Goal: Book appointment/travel/reservation

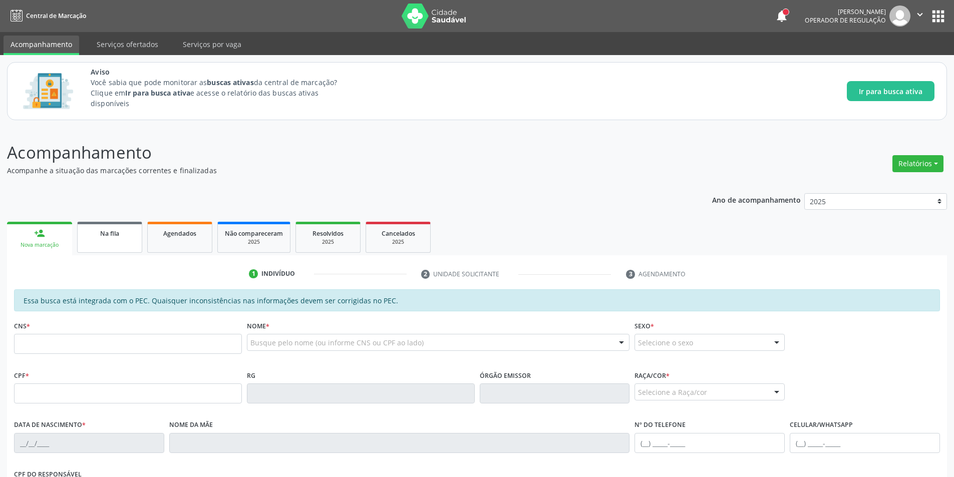
click at [102, 237] on span "Na fila" at bounding box center [109, 233] width 19 height 9
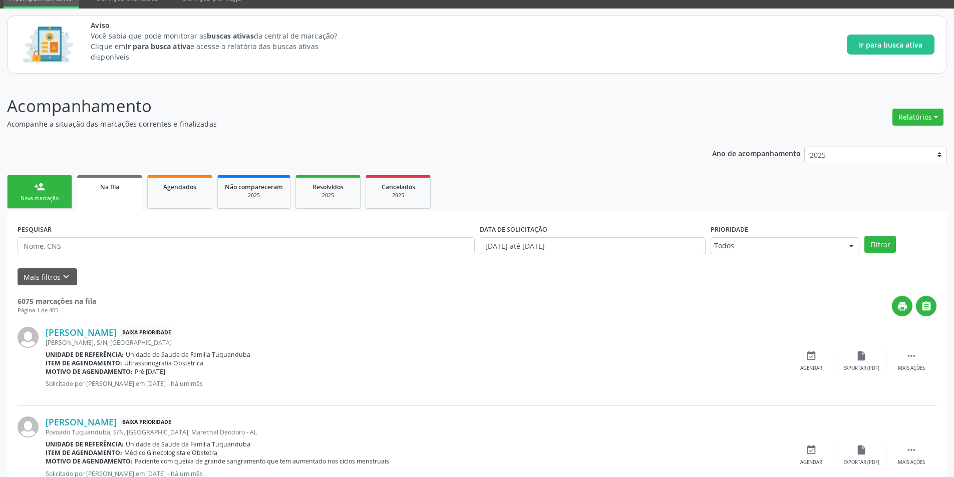
scroll to position [100, 0]
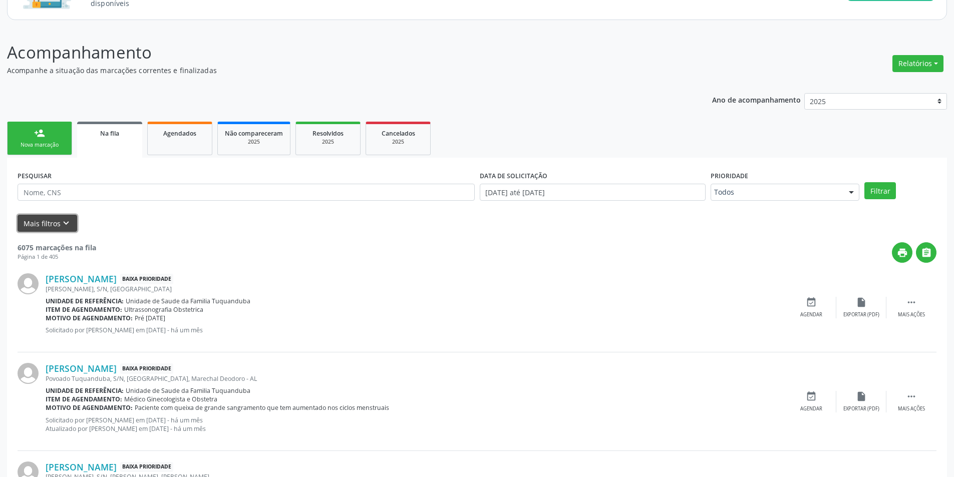
click at [65, 222] on icon "keyboard_arrow_down" at bounding box center [66, 223] width 11 height 11
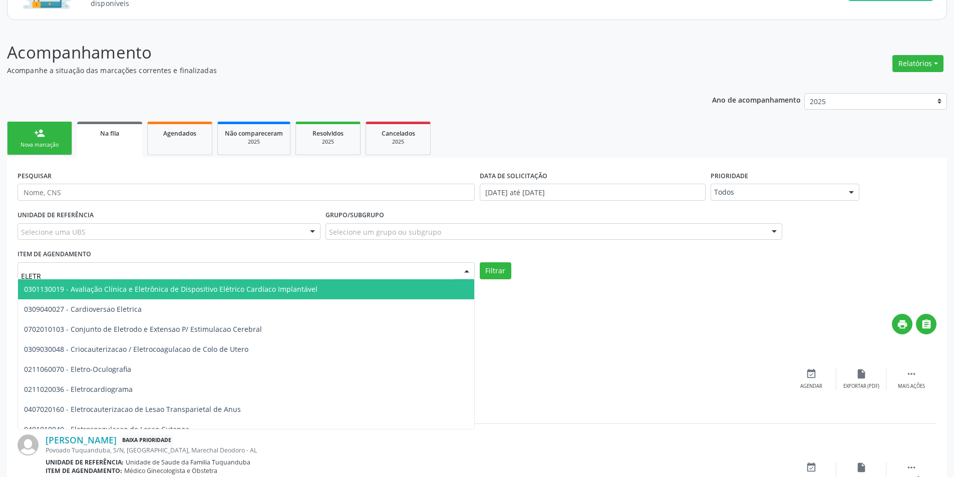
type input "ELETRO"
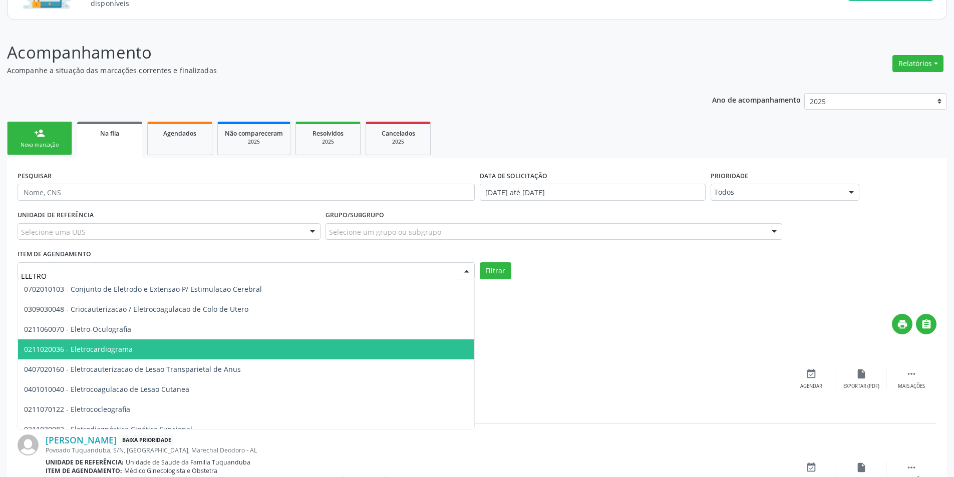
click at [130, 345] on span "0211020036 - Eletrocardiograma" at bounding box center [78, 349] width 109 height 10
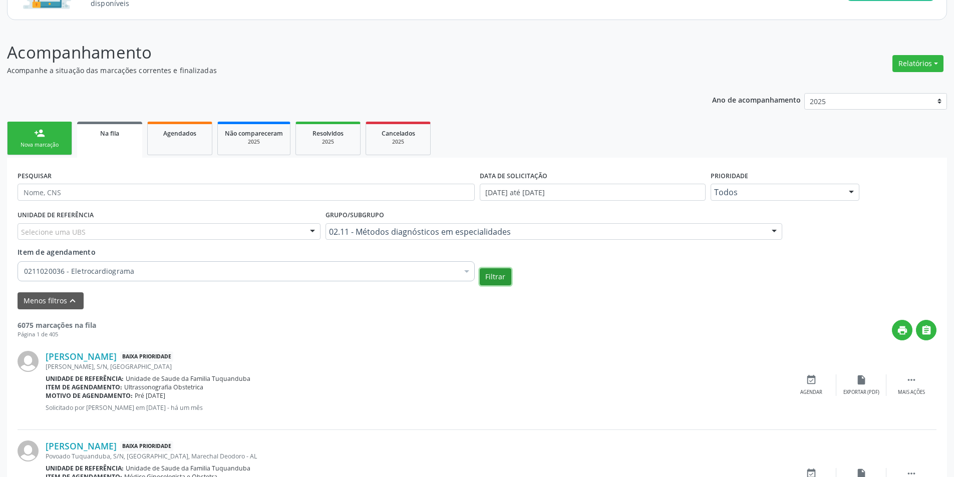
click at [497, 282] on button "Filtrar" at bounding box center [496, 276] width 32 height 17
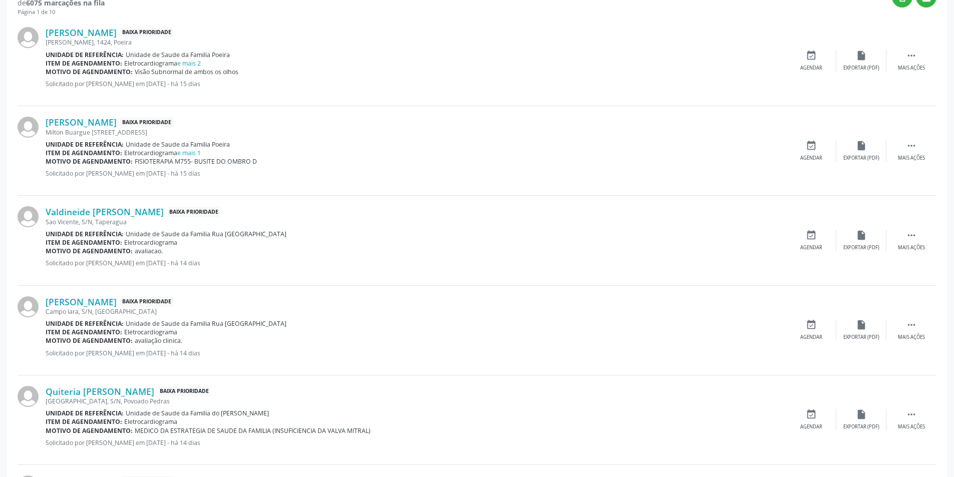
scroll to position [450, 0]
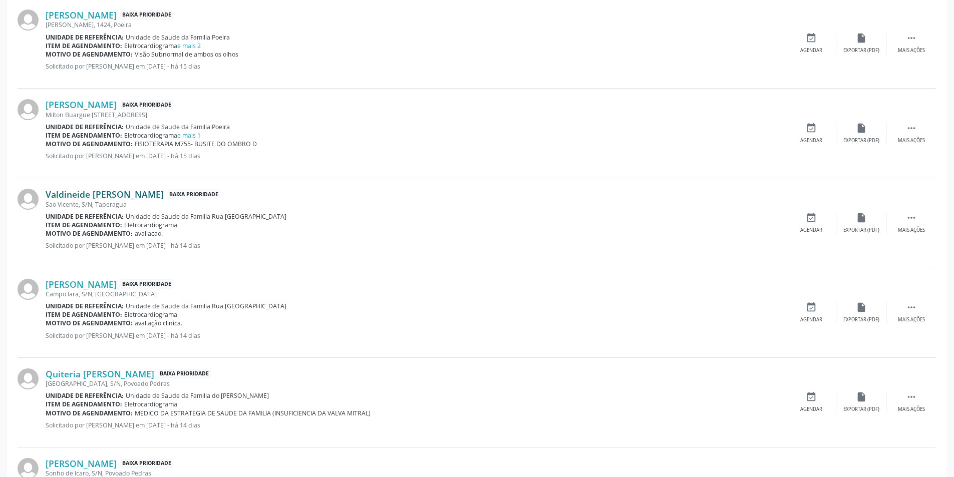
click at [146, 196] on link "Valdineide [PERSON_NAME]" at bounding box center [105, 194] width 118 height 11
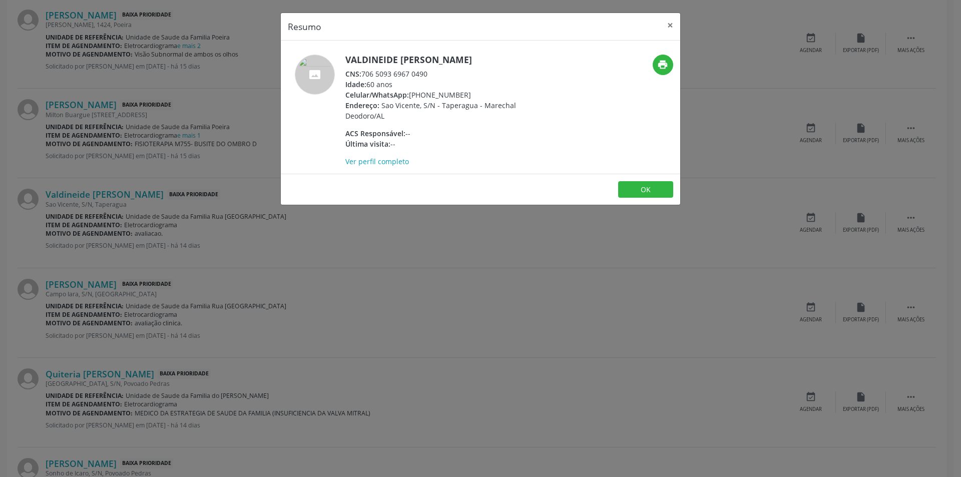
drag, startPoint x: 364, startPoint y: 70, endPoint x: 430, endPoint y: 73, distance: 66.1
click at [430, 73] on div "CNS: 706 5093 6967 0490" at bounding box center [442, 74] width 195 height 11
copy div "706 5093 6967 0490"
click at [648, 194] on button "OK" at bounding box center [645, 189] width 55 height 17
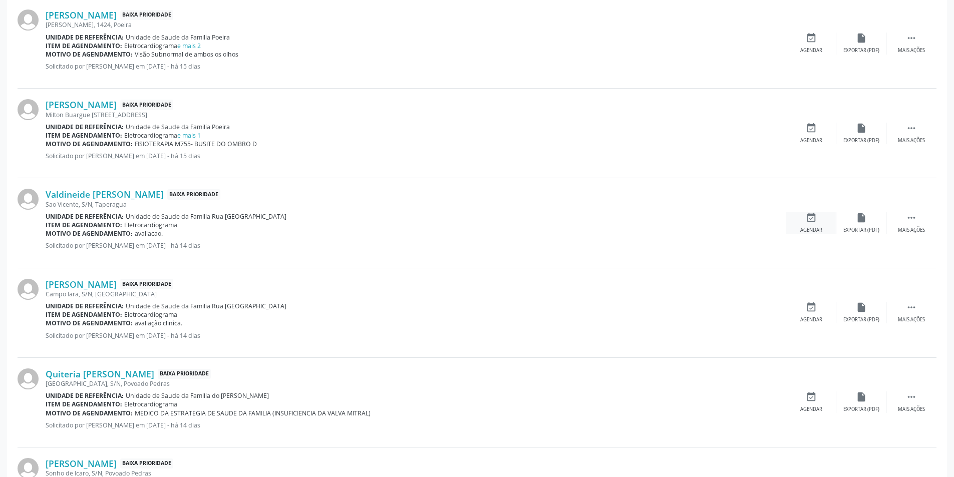
click at [807, 221] on icon "event_available" at bounding box center [810, 217] width 11 height 11
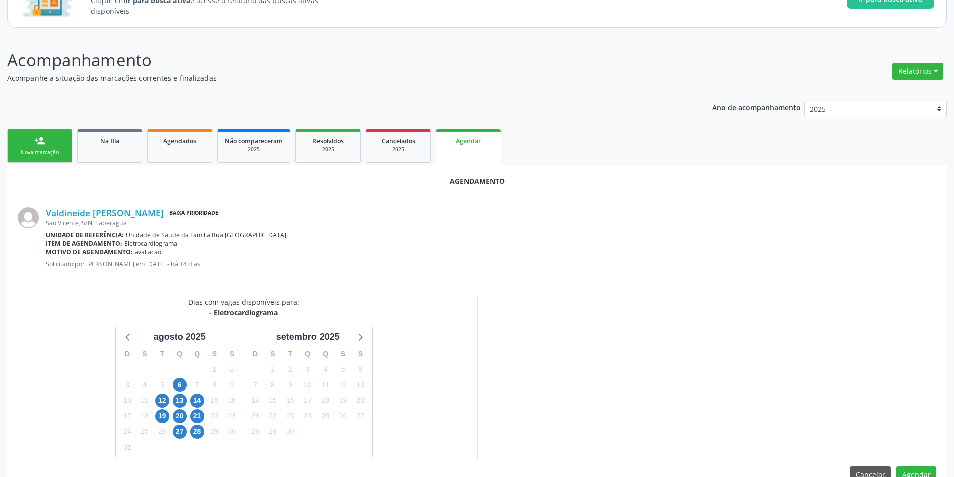
scroll to position [116, 0]
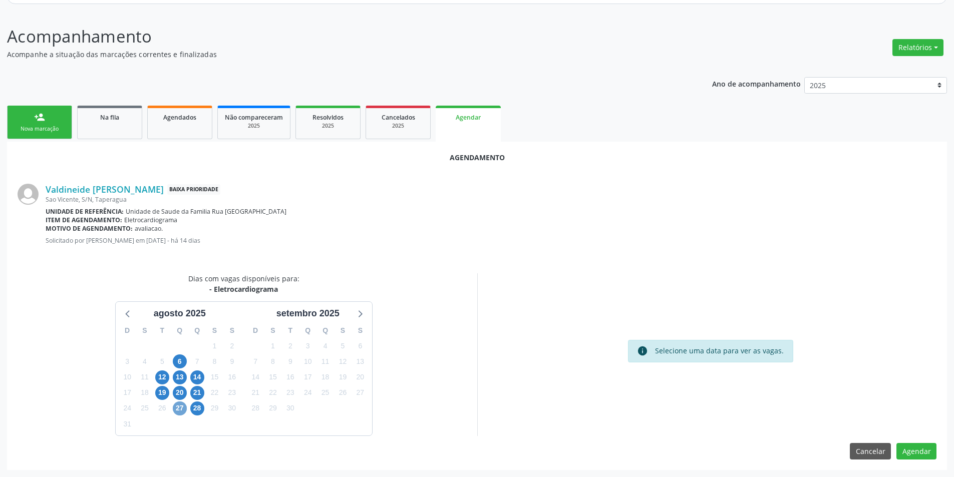
click at [180, 406] on span "27" at bounding box center [180, 408] width 14 height 14
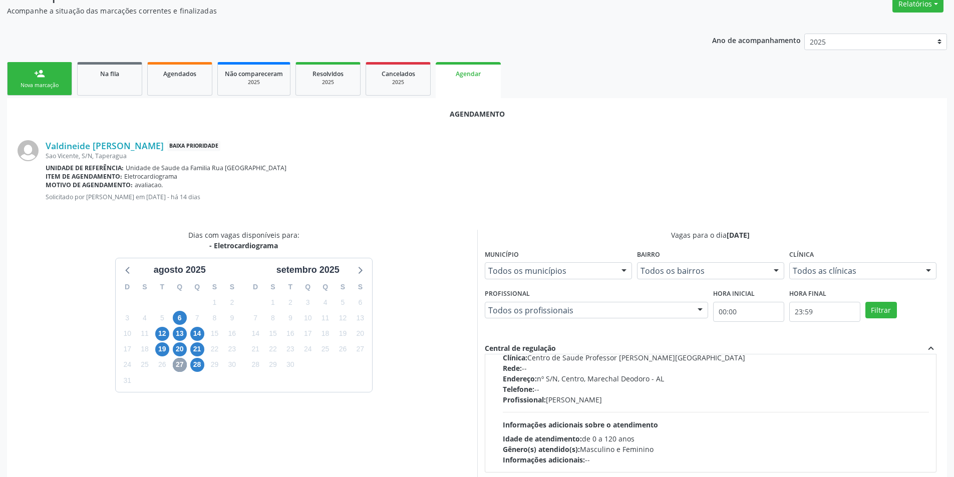
scroll to position [216, 0]
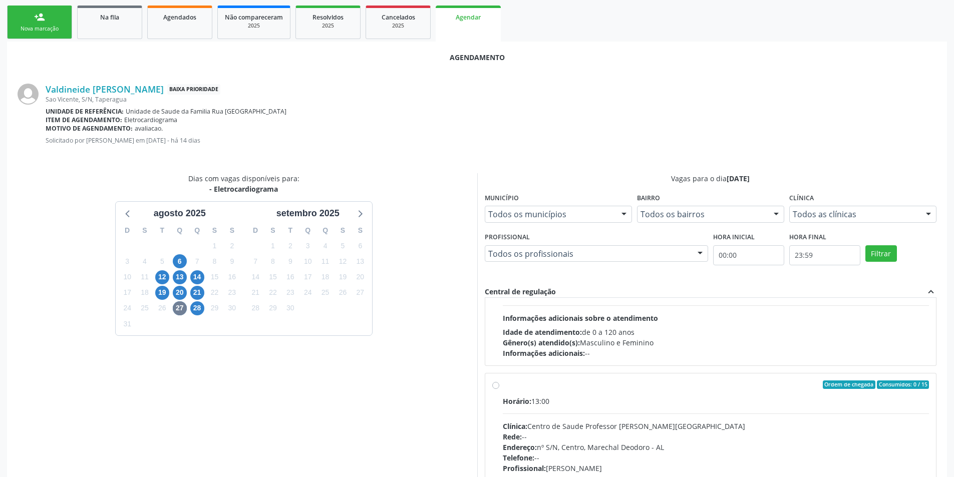
click at [503, 384] on label "Ordem de chegada Consumidos: 0 / 15 Horário: 13:00 Clínica: Centro de Saude Pro…" at bounding box center [716, 457] width 426 height 154
click at [495, 384] on input "Ordem de chegada Consumidos: 0 / 15 Horário: 13:00 Clínica: Centro de Saude Pro…" at bounding box center [495, 384] width 7 height 9
radio input "true"
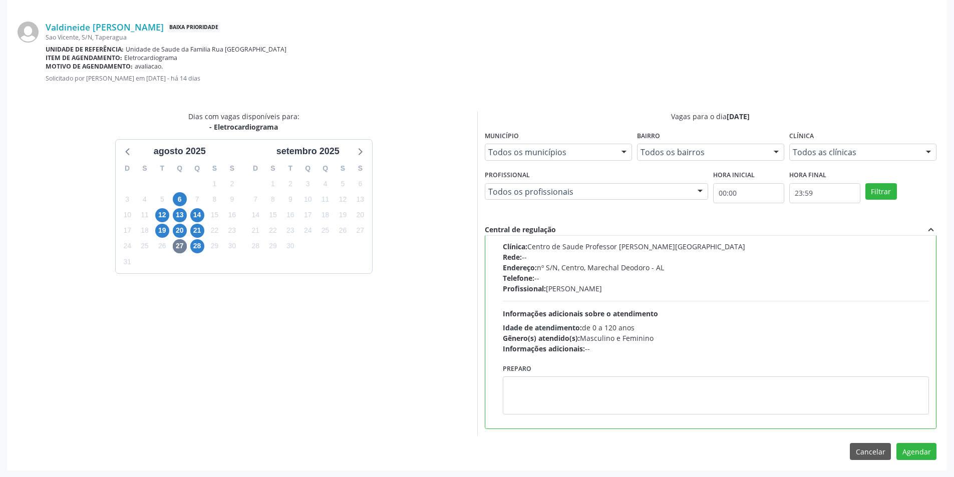
scroll to position [279, 0]
click at [918, 447] on button "Agendar" at bounding box center [916, 450] width 40 height 17
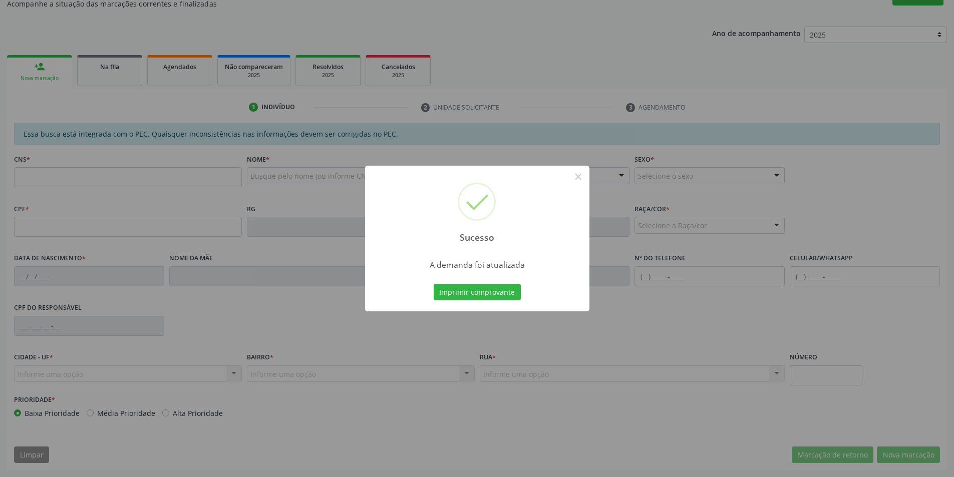
scroll to position [167, 0]
click at [579, 178] on button "×" at bounding box center [578, 176] width 17 height 17
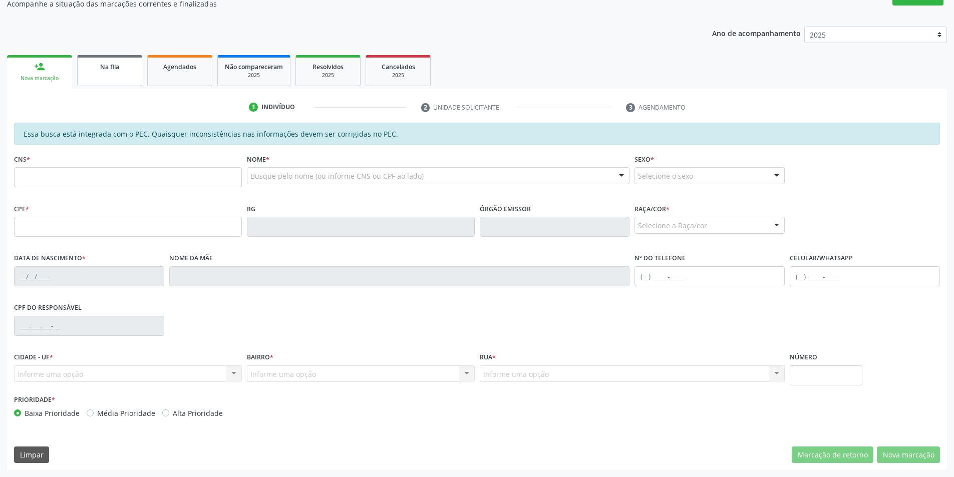
click at [104, 70] on span "Na fila" at bounding box center [109, 67] width 19 height 9
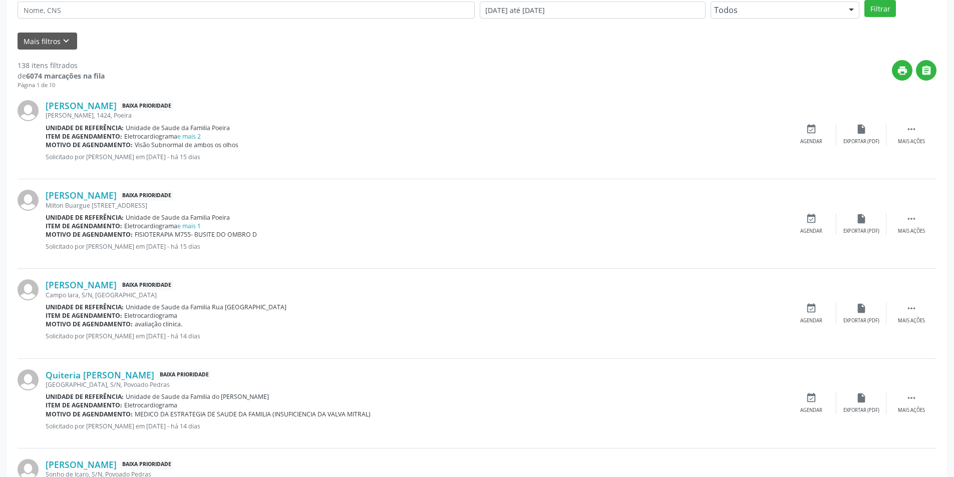
scroll to position [300, 0]
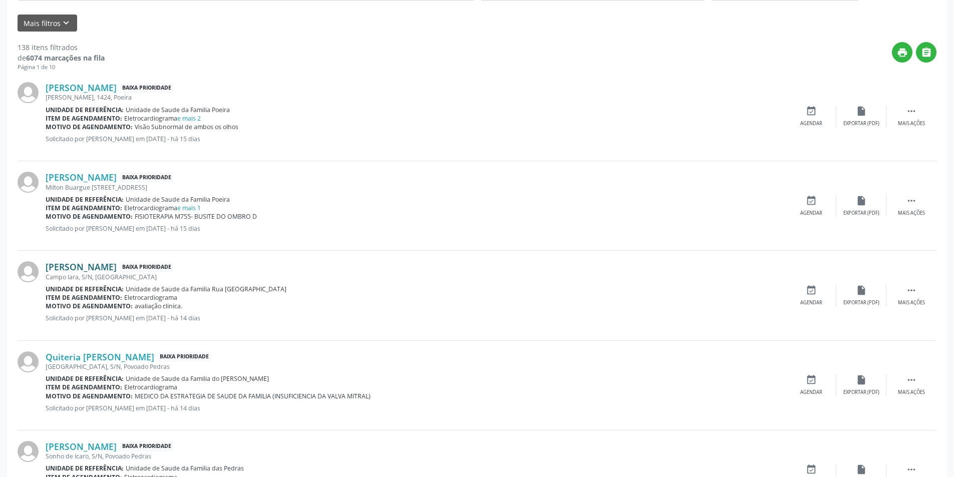
click at [96, 264] on link "[PERSON_NAME]" at bounding box center [81, 266] width 71 height 11
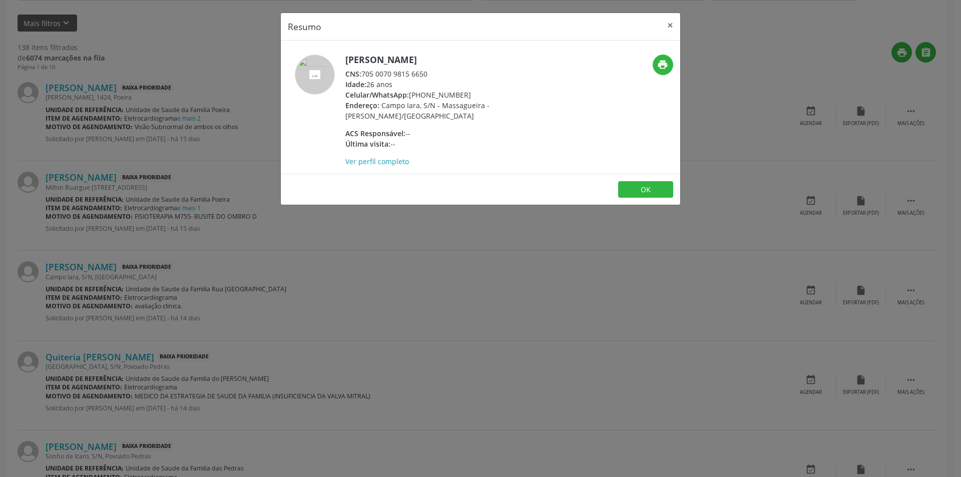
drag, startPoint x: 363, startPoint y: 73, endPoint x: 429, endPoint y: 72, distance: 65.6
click at [429, 72] on div "CNS: 705 0070 9815 6650" at bounding box center [442, 74] width 195 height 11
copy div "705 0070 9815 6650"
click at [643, 191] on button "OK" at bounding box center [645, 189] width 55 height 17
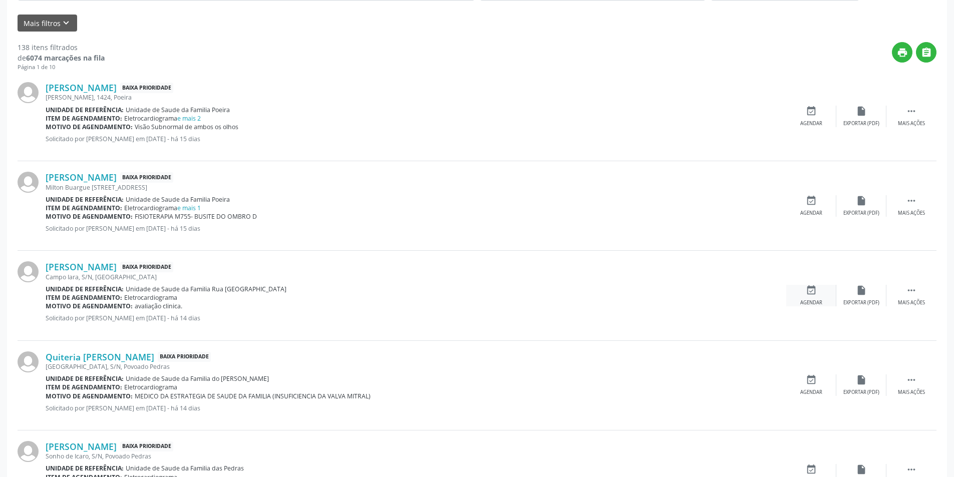
click at [810, 286] on icon "event_available" at bounding box center [810, 290] width 11 height 11
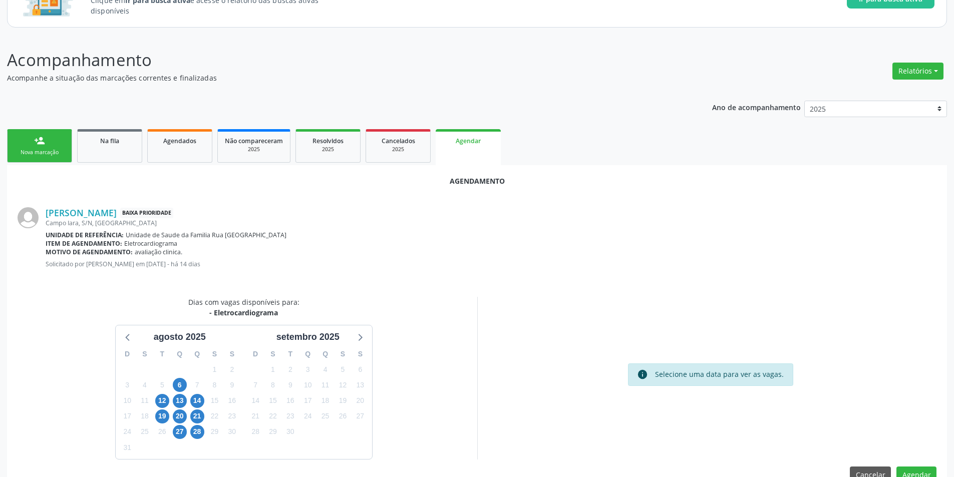
scroll to position [116, 0]
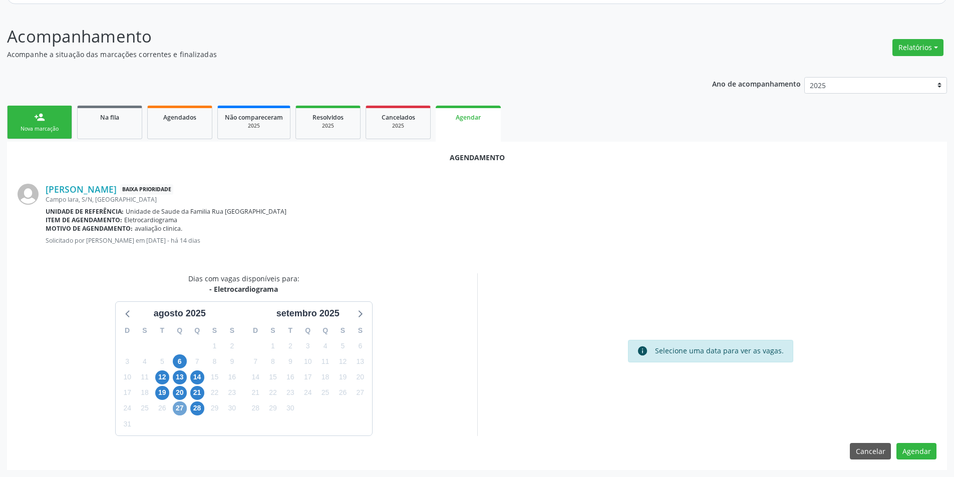
click at [179, 408] on span "27" at bounding box center [180, 408] width 14 height 14
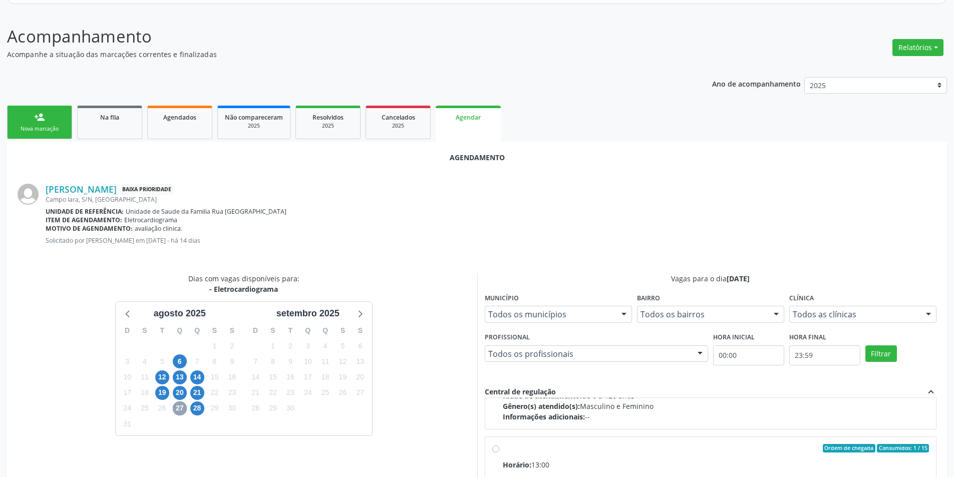
scroll to position [158, 0]
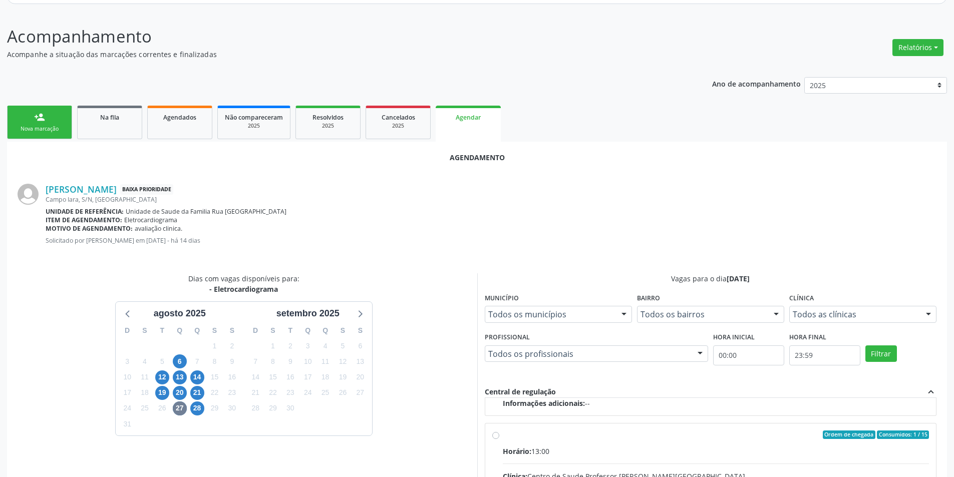
click at [494, 438] on input "Ordem de chegada Consumidos: 1 / 15 Horário: 13:00 Clínica: Centro de Saude Pro…" at bounding box center [495, 434] width 7 height 9
radio input "true"
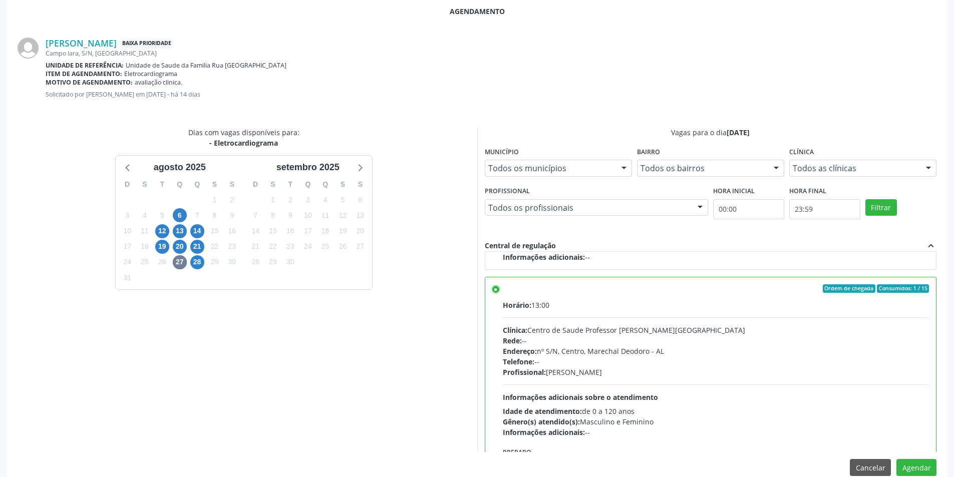
scroll to position [279, 0]
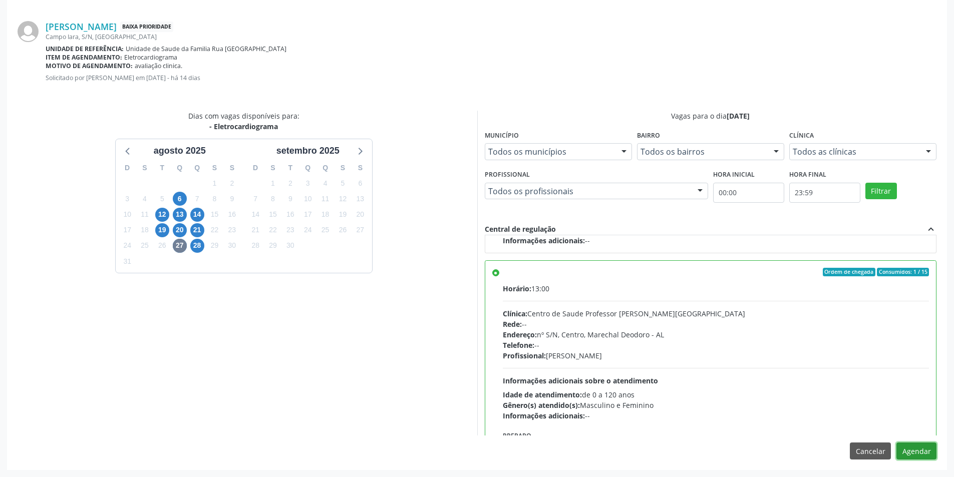
click at [918, 444] on button "Agendar" at bounding box center [916, 450] width 40 height 17
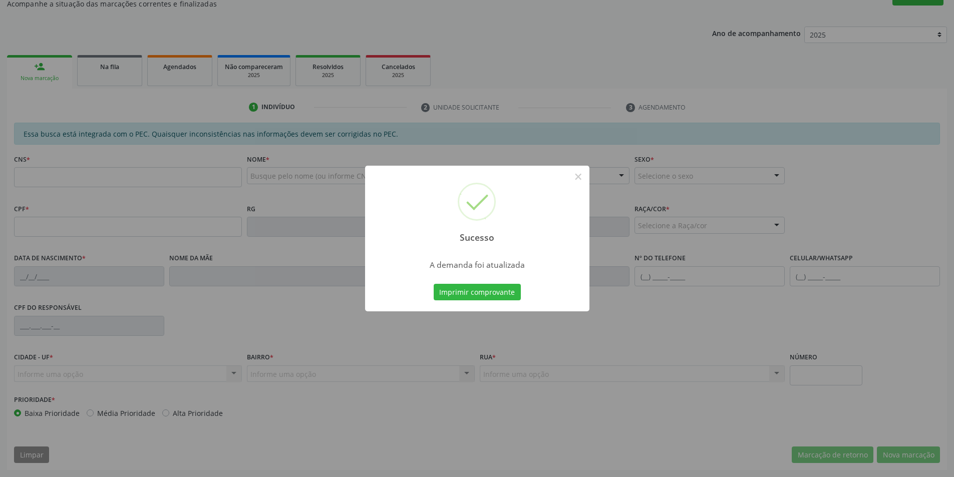
scroll to position [167, 0]
click at [579, 180] on button "×" at bounding box center [578, 176] width 17 height 17
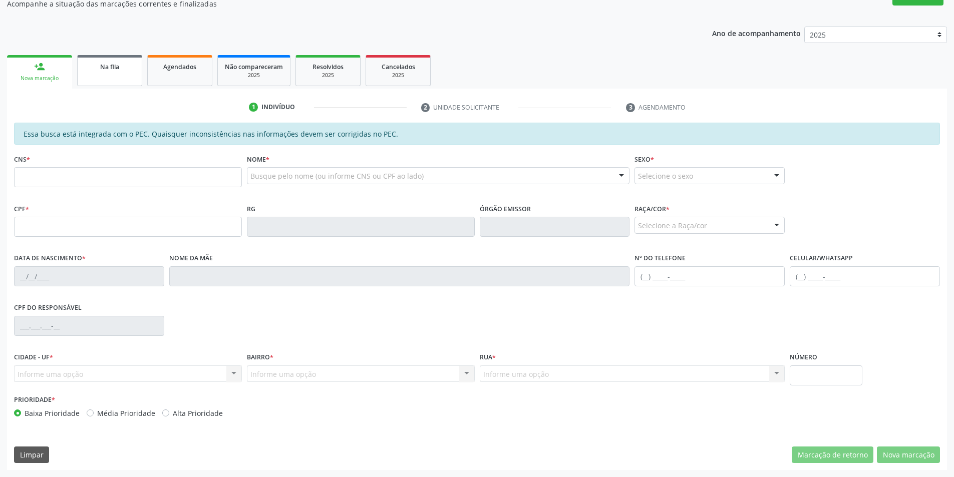
click at [113, 73] on link "Na fila" at bounding box center [109, 70] width 65 height 31
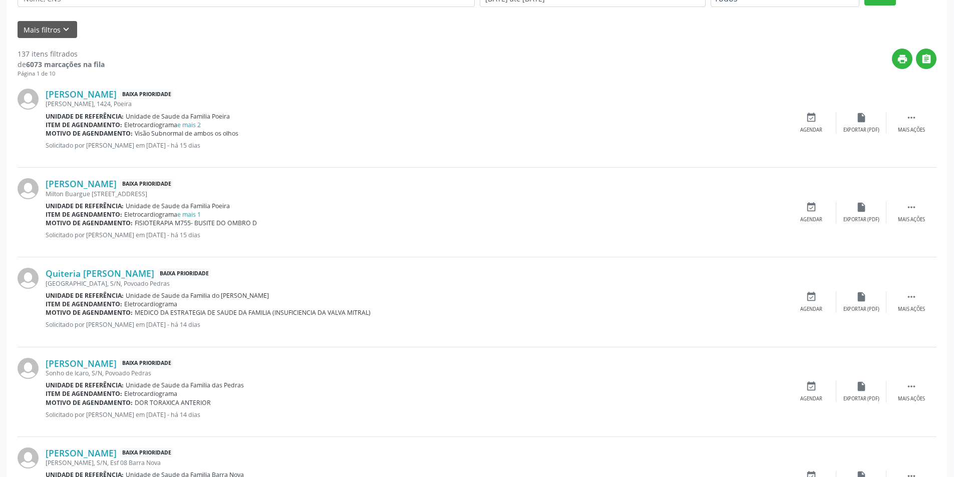
scroll to position [350, 0]
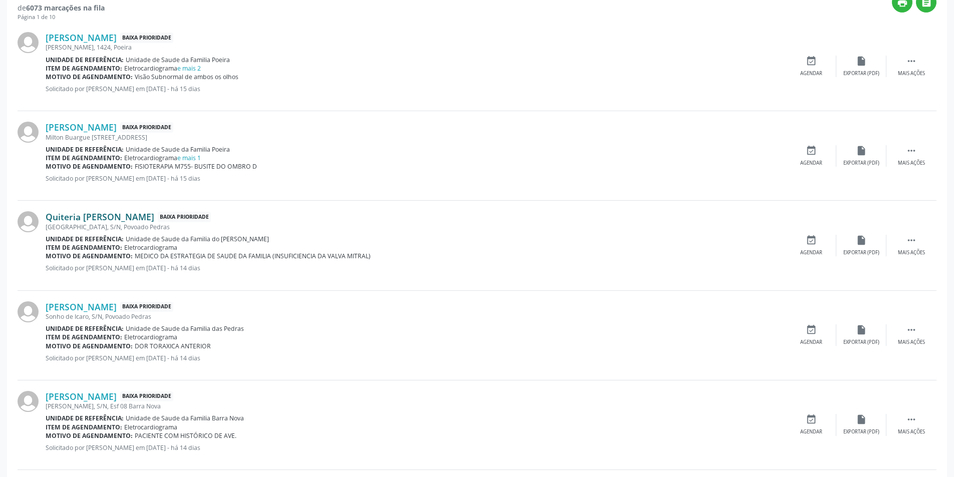
click at [118, 218] on link "Quiteria [PERSON_NAME]" at bounding box center [100, 216] width 109 height 11
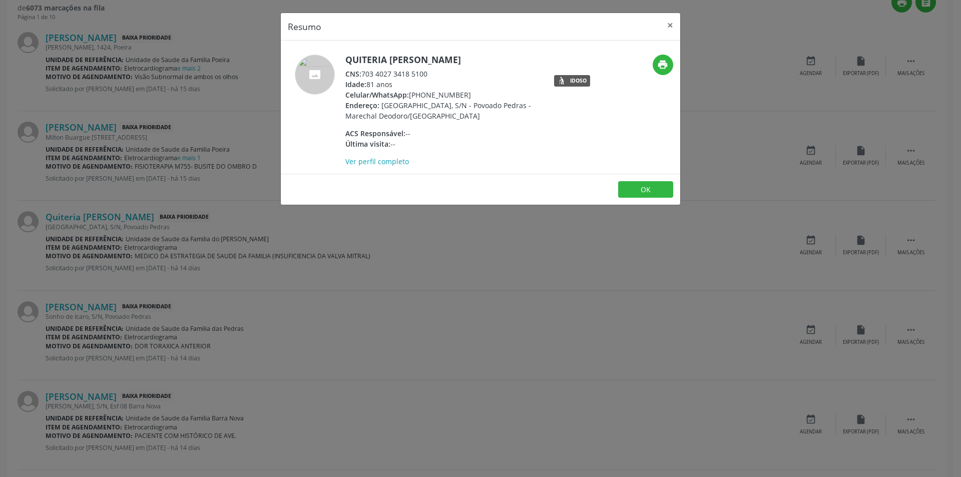
drag, startPoint x: 363, startPoint y: 72, endPoint x: 438, endPoint y: 75, distance: 75.6
click at [438, 75] on div "CNS: 703 4027 3418 5100" at bounding box center [442, 74] width 195 height 11
copy div "703 4027 3418 5100"
click at [652, 192] on button "OK" at bounding box center [645, 189] width 55 height 17
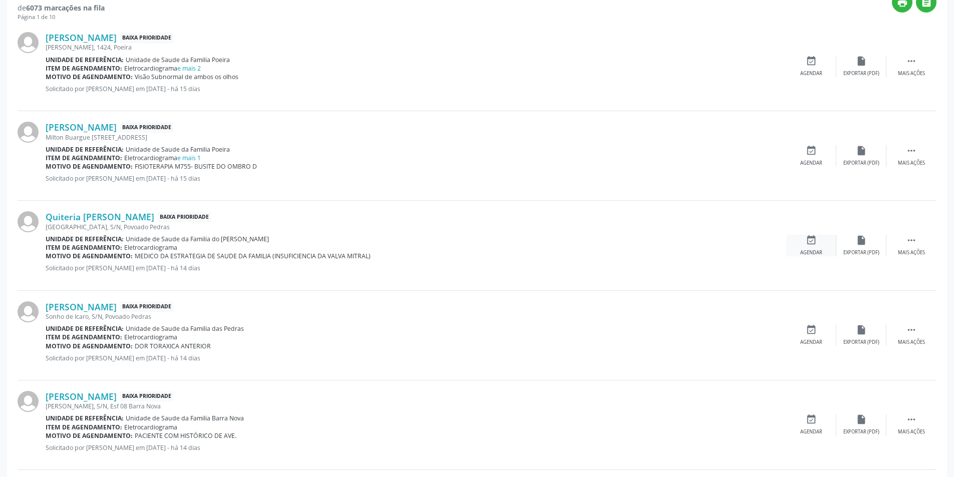
click at [809, 244] on icon "event_available" at bounding box center [810, 240] width 11 height 11
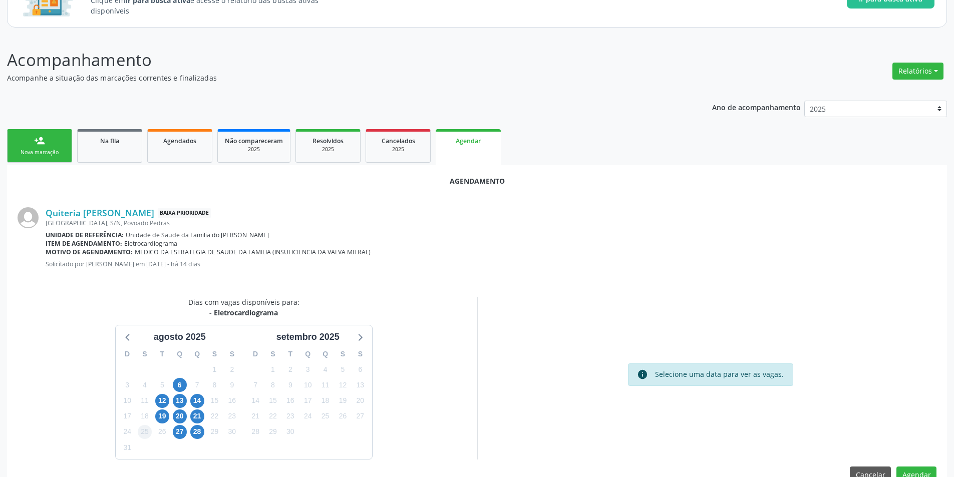
scroll to position [116, 0]
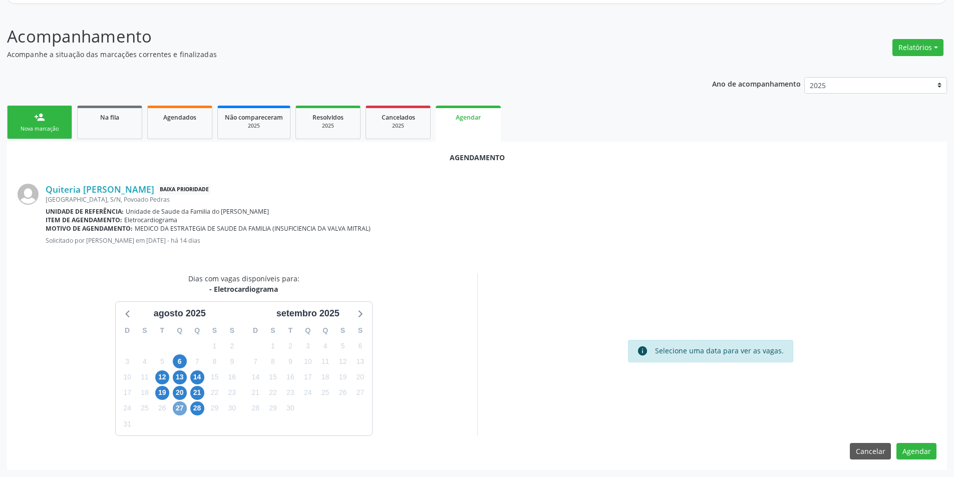
click at [174, 407] on span "27" at bounding box center [180, 408] width 14 height 14
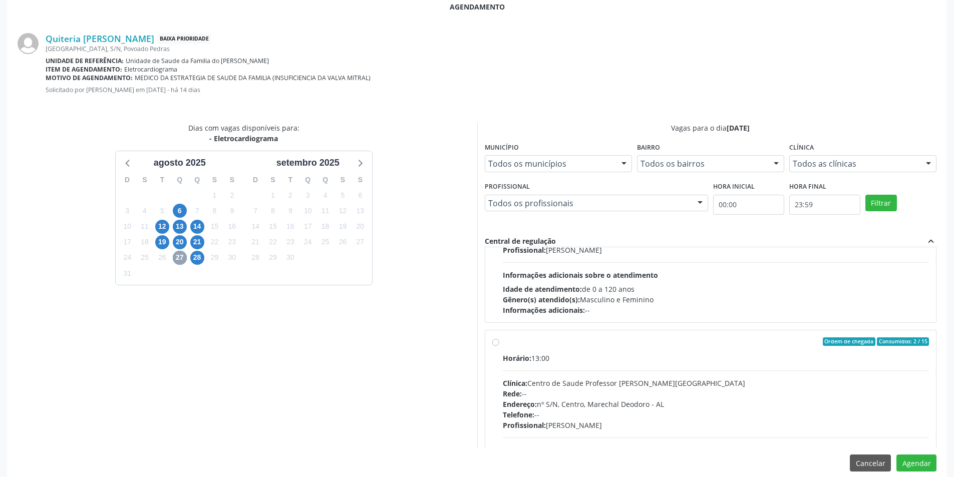
scroll to position [279, 0]
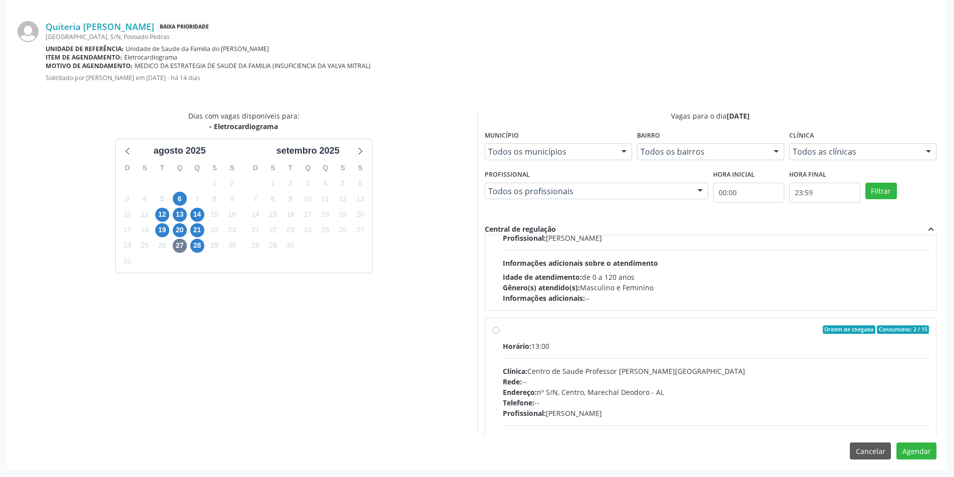
click at [503, 329] on label "Ordem de chegada Consumidos: 2 / 15 Horário: 13:00 Clínica: Centro de Saude Pro…" at bounding box center [716, 402] width 426 height 154
click at [493, 329] on input "Ordem de chegada Consumidos: 2 / 15 Horário: 13:00 Clínica: Centro de Saude Pro…" at bounding box center [495, 329] width 7 height 9
radio input "true"
click at [916, 447] on button "Agendar" at bounding box center [916, 450] width 40 height 17
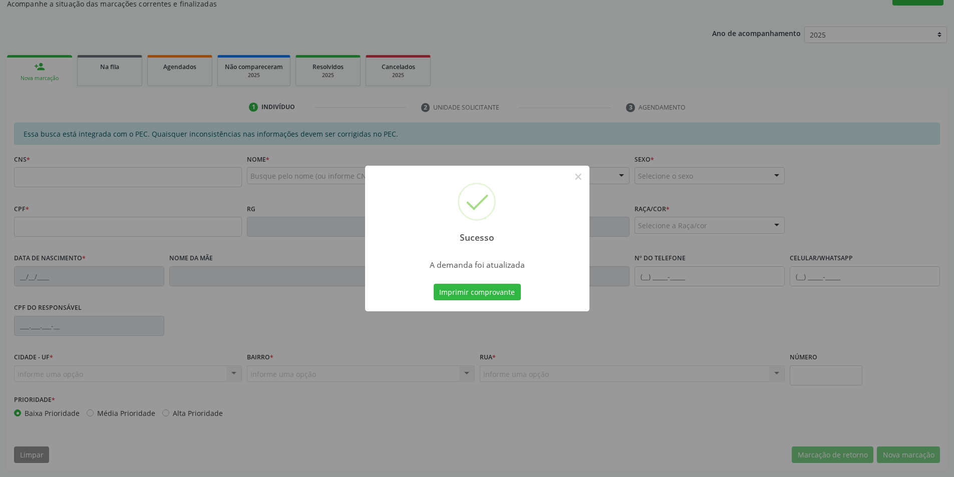
scroll to position [167, 0]
click at [576, 177] on button "×" at bounding box center [578, 176] width 17 height 17
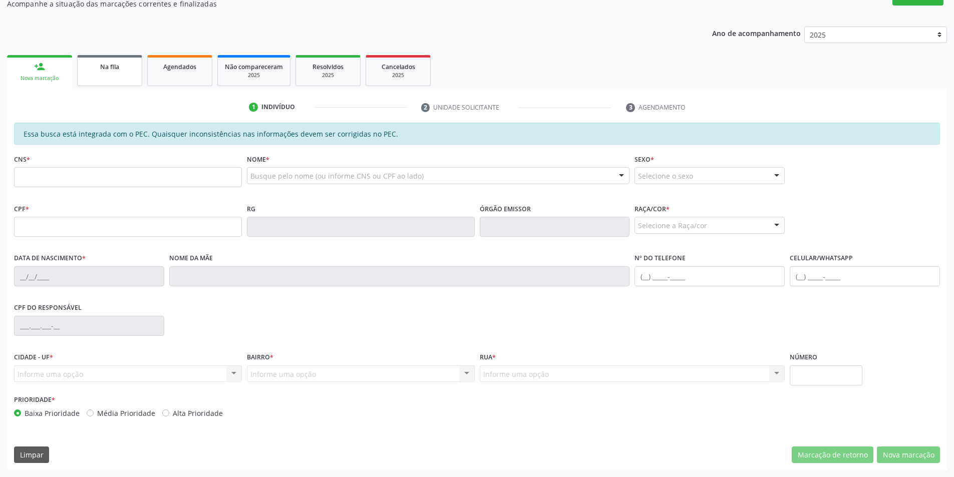
click at [120, 85] on link "Na fila" at bounding box center [109, 70] width 65 height 31
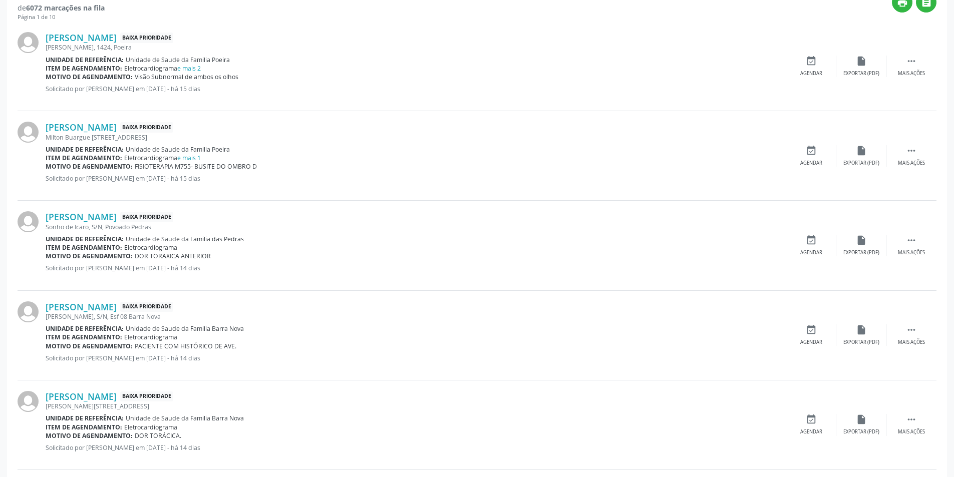
scroll to position [400, 0]
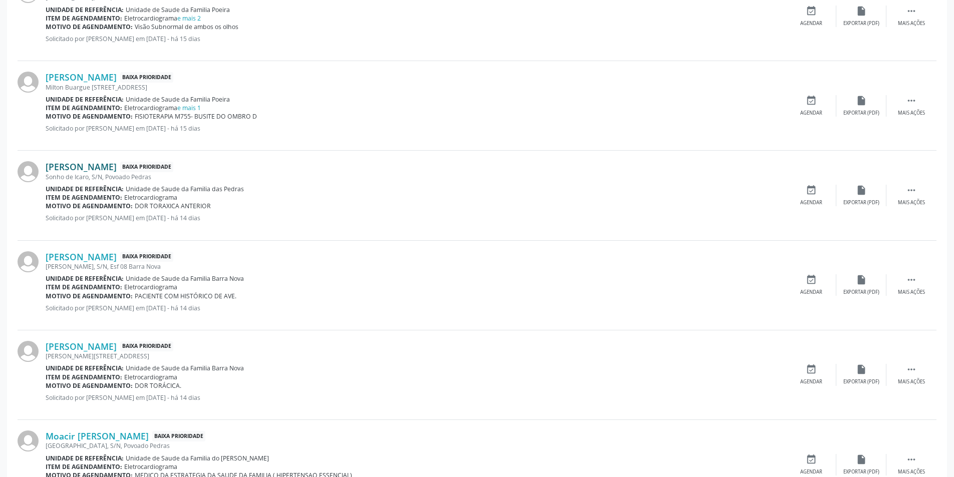
click at [112, 167] on link "[PERSON_NAME]" at bounding box center [81, 166] width 71 height 11
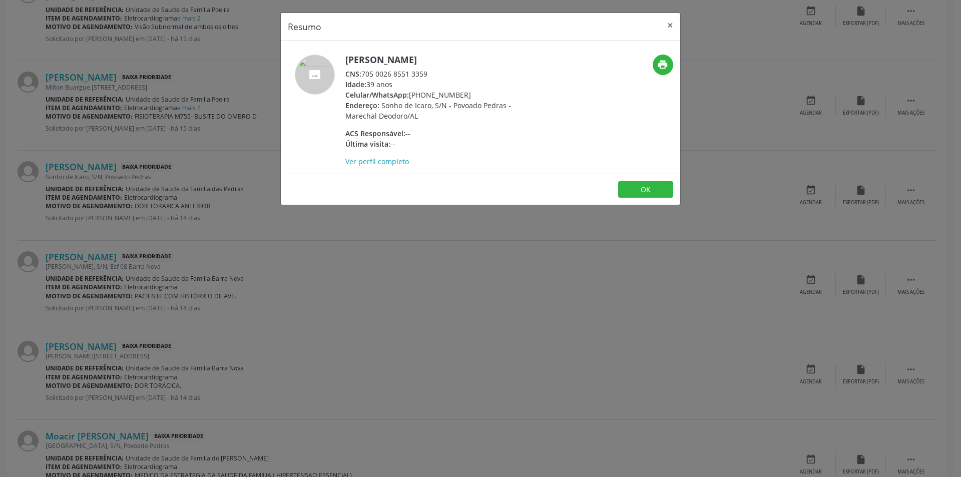
drag, startPoint x: 365, startPoint y: 72, endPoint x: 432, endPoint y: 73, distance: 67.1
click at [432, 73] on div "CNS: 705 0026 8551 3359" at bounding box center [442, 74] width 195 height 11
copy div "705 0026 8551 3359"
click at [637, 185] on button "OK" at bounding box center [645, 189] width 55 height 17
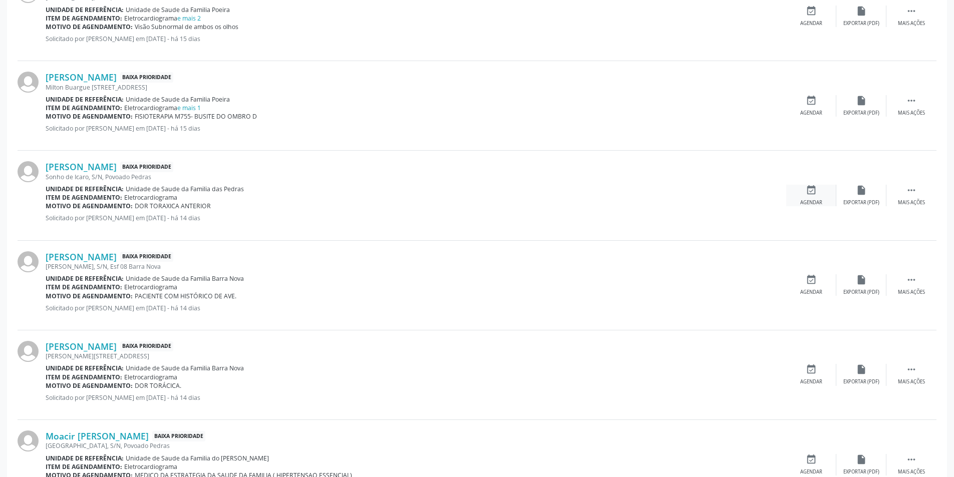
click at [816, 193] on icon "event_available" at bounding box center [810, 190] width 11 height 11
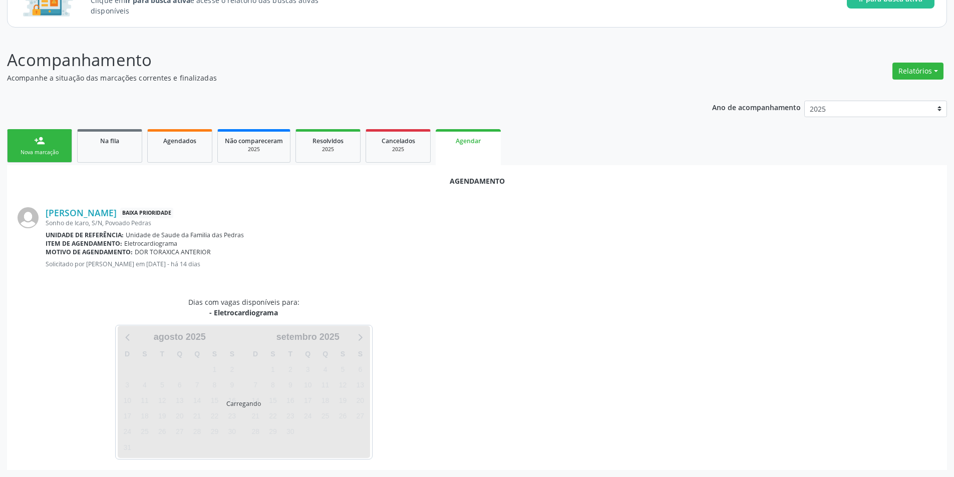
scroll to position [116, 0]
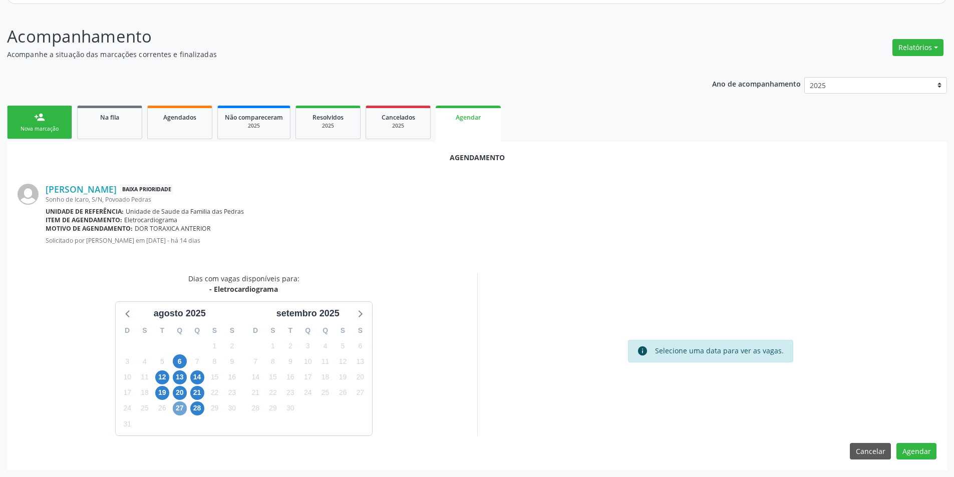
click at [175, 405] on span "27" at bounding box center [180, 408] width 14 height 14
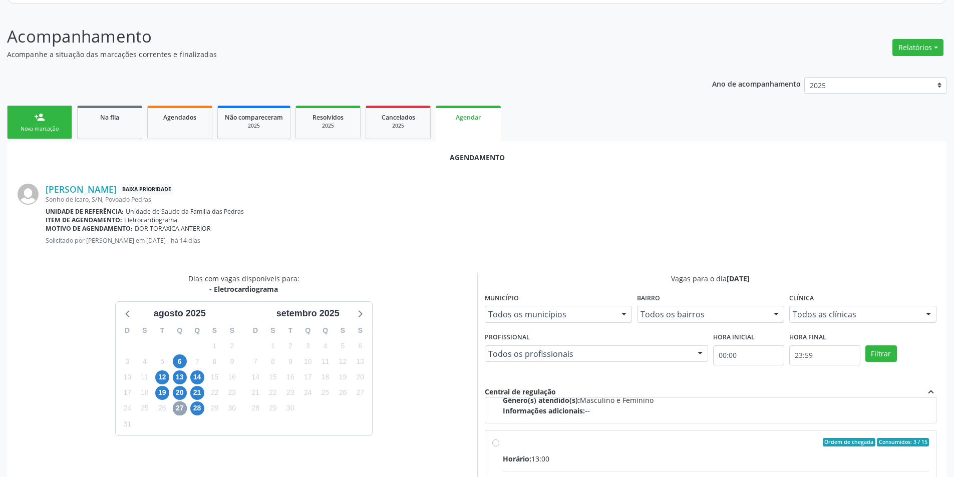
scroll to position [216, 0]
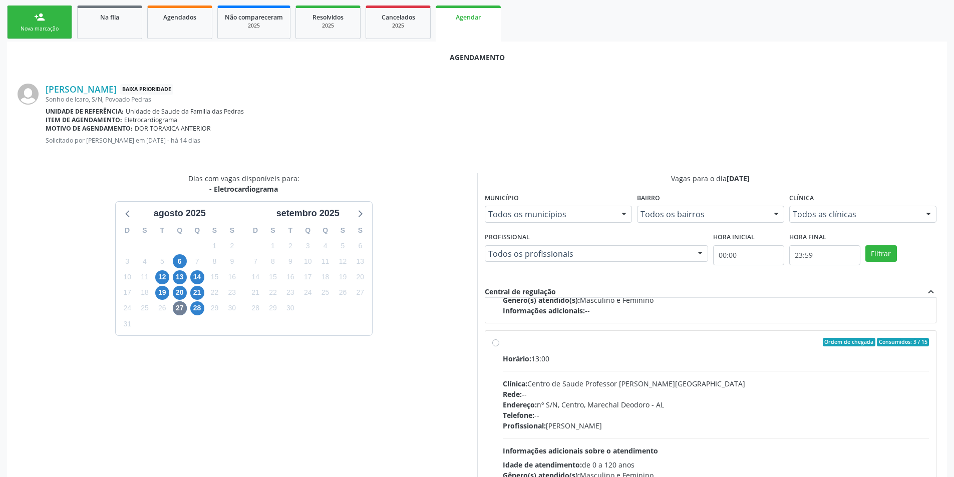
click at [503, 343] on label "Ordem de chegada Consumidos: 3 / 15 Horário: 13:00 Clínica: Centro de Saude Pro…" at bounding box center [716, 415] width 426 height 154
click at [497, 343] on input "Ordem de chegada Consumidos: 3 / 15 Horário: 13:00 Clínica: Centro de Saude Pro…" at bounding box center [495, 342] width 7 height 9
radio input "true"
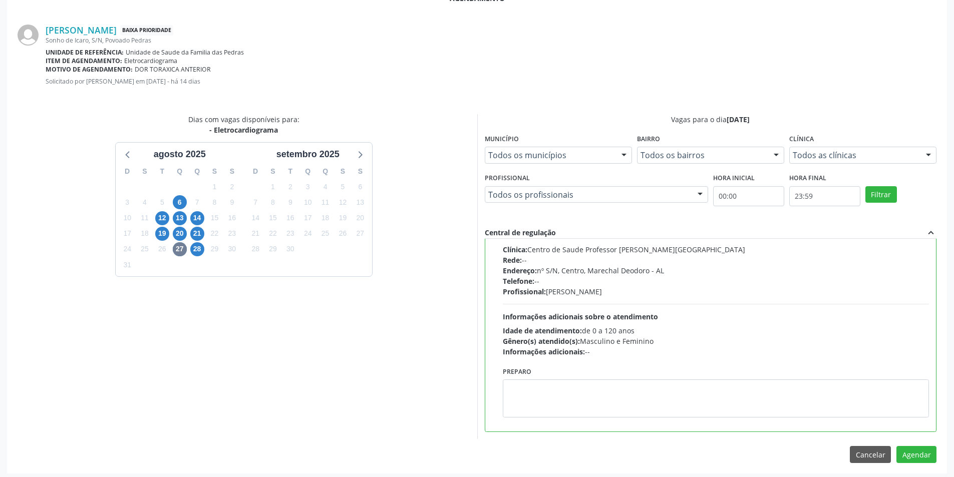
scroll to position [279, 0]
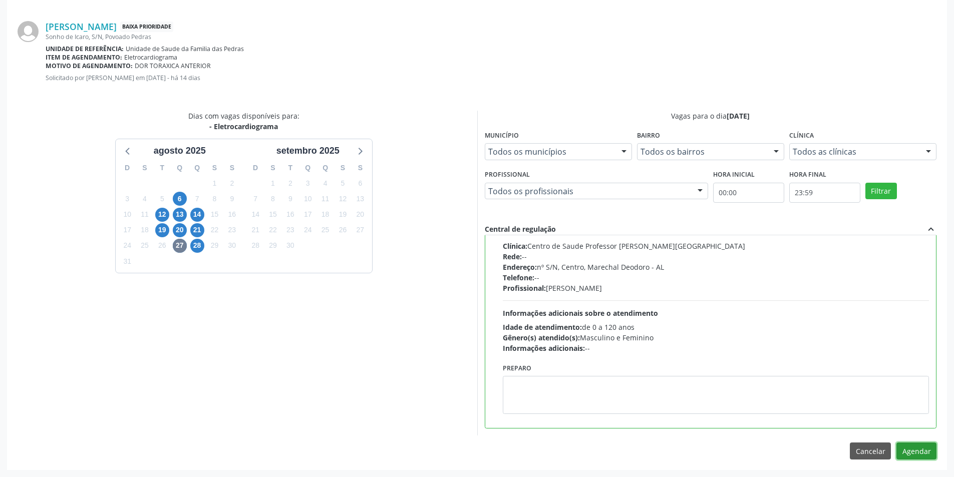
click at [922, 449] on button "Agendar" at bounding box center [916, 450] width 40 height 17
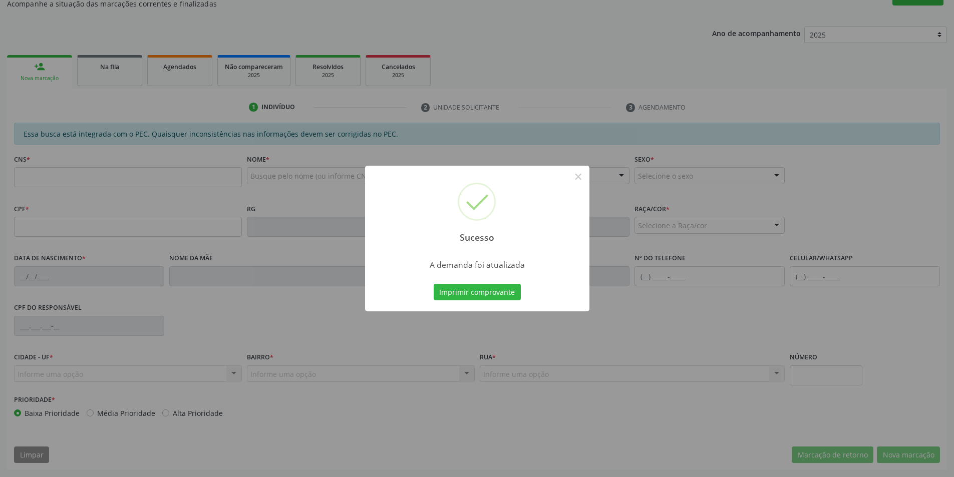
scroll to position [167, 0]
click at [580, 177] on button "×" at bounding box center [578, 176] width 17 height 17
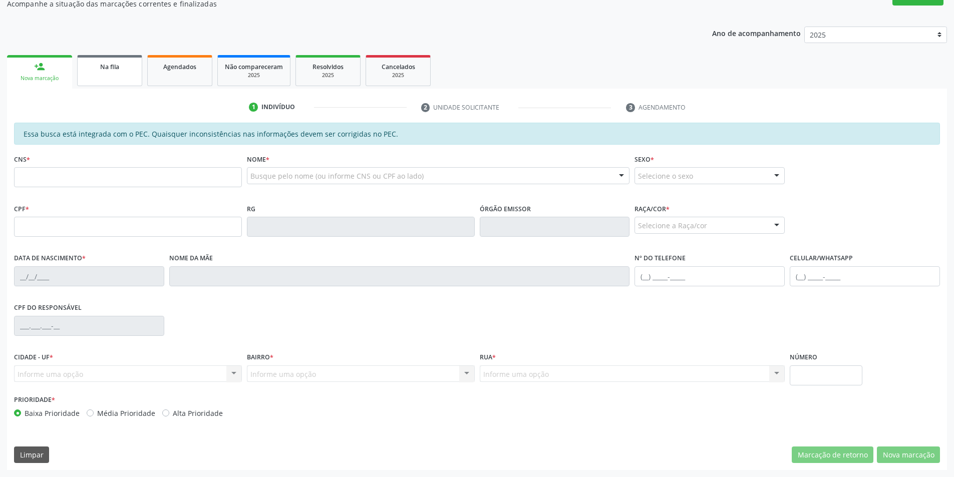
click at [124, 60] on link "Na fila" at bounding box center [109, 70] width 65 height 31
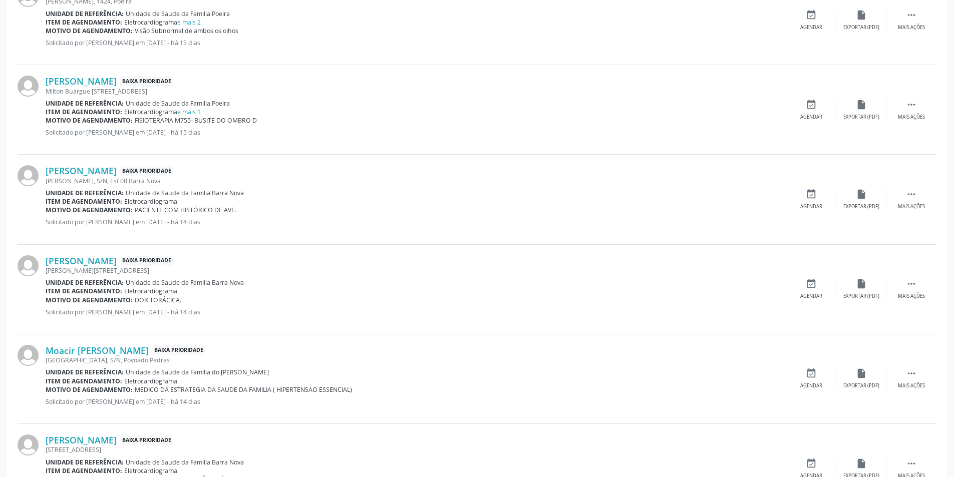
scroll to position [400, 0]
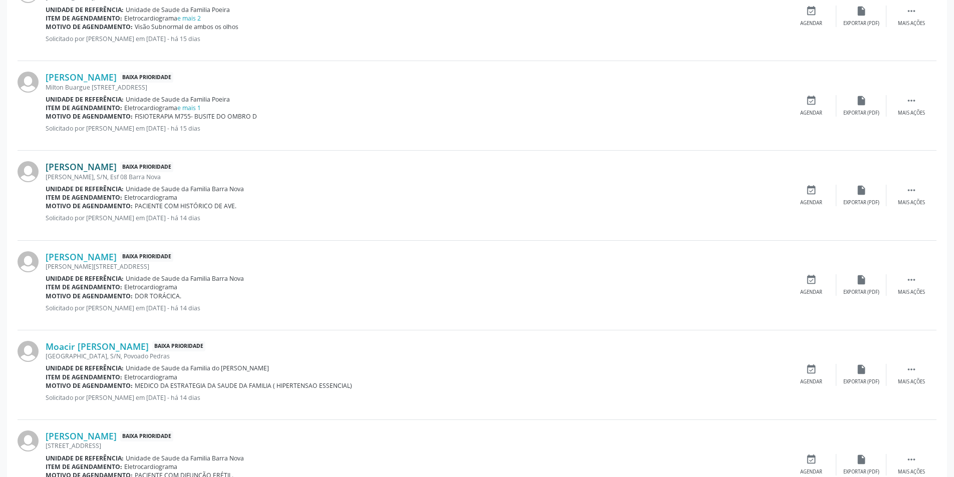
click at [117, 166] on link "[PERSON_NAME]" at bounding box center [81, 166] width 71 height 11
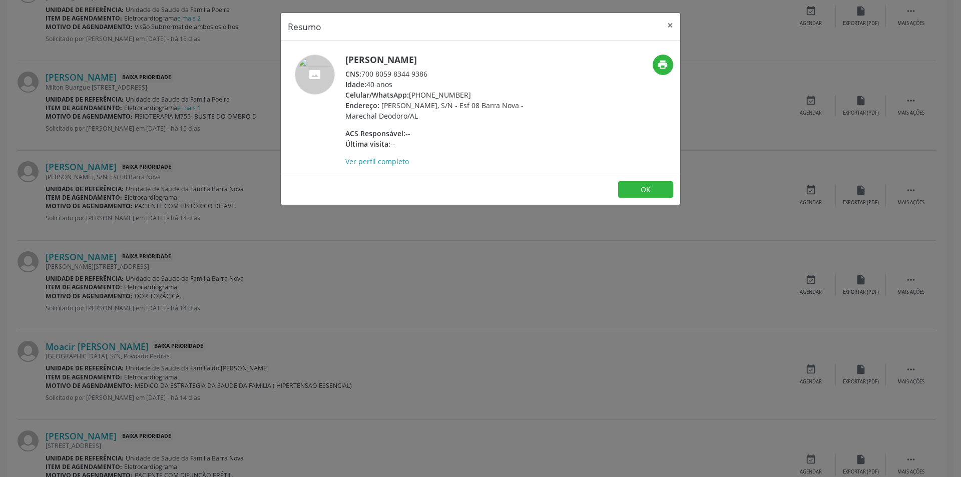
drag, startPoint x: 363, startPoint y: 74, endPoint x: 435, endPoint y: 73, distance: 72.6
click at [435, 73] on div "CNS: 700 8059 8344 9386" at bounding box center [442, 74] width 195 height 11
copy div "700 8059 8344 9386"
click at [639, 188] on button "OK" at bounding box center [645, 189] width 55 height 17
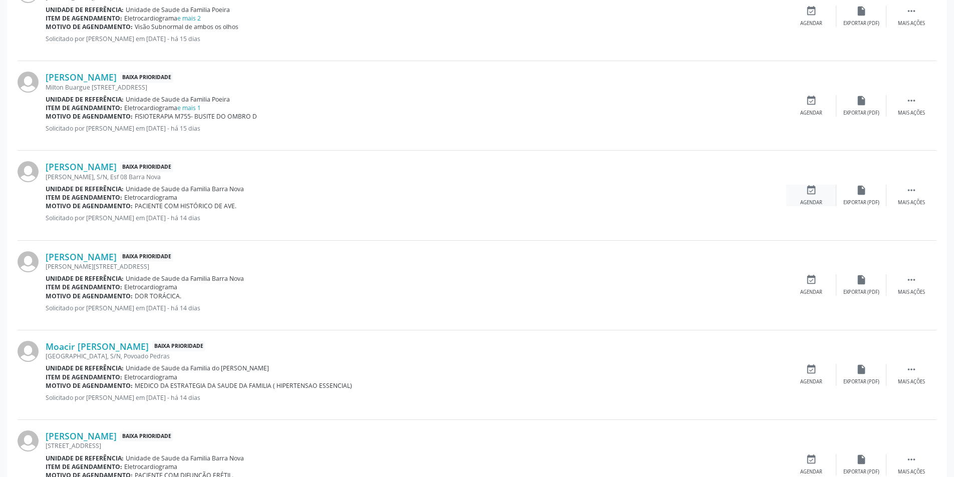
click at [807, 191] on icon "event_available" at bounding box center [810, 190] width 11 height 11
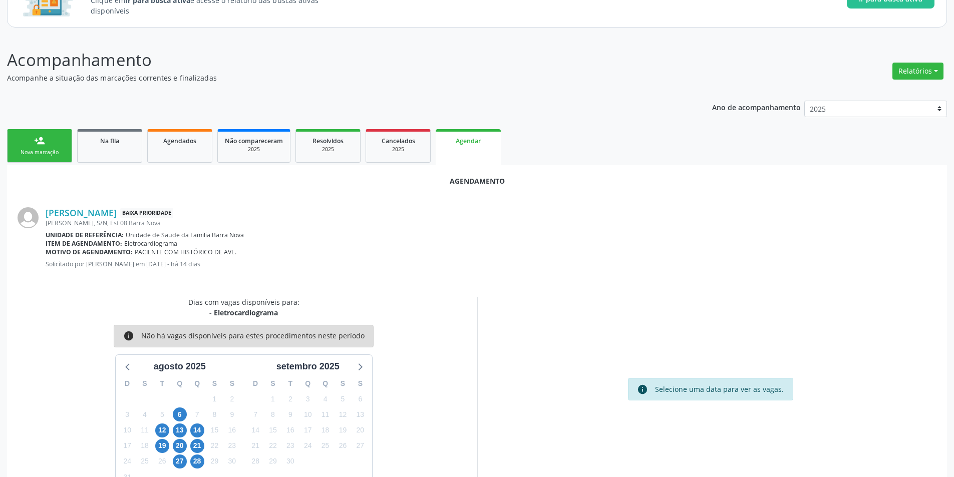
scroll to position [116, 0]
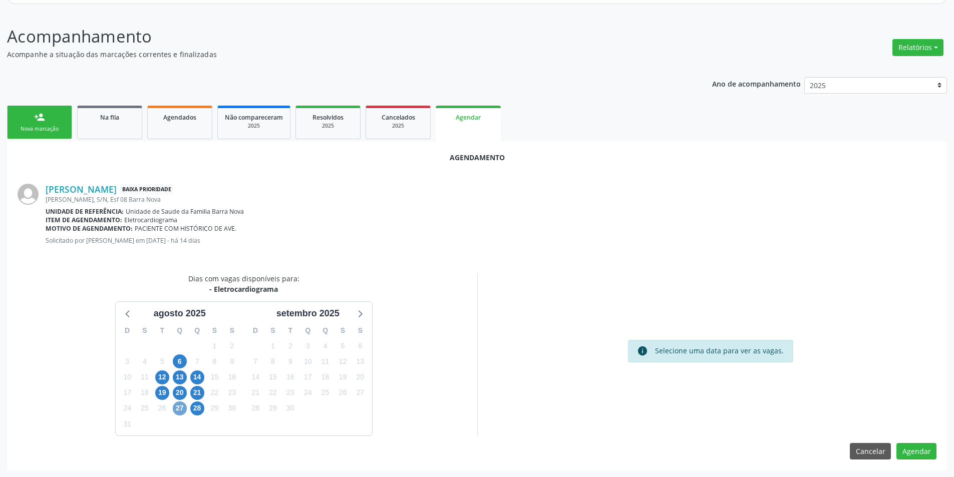
click at [178, 407] on span "27" at bounding box center [180, 408] width 14 height 14
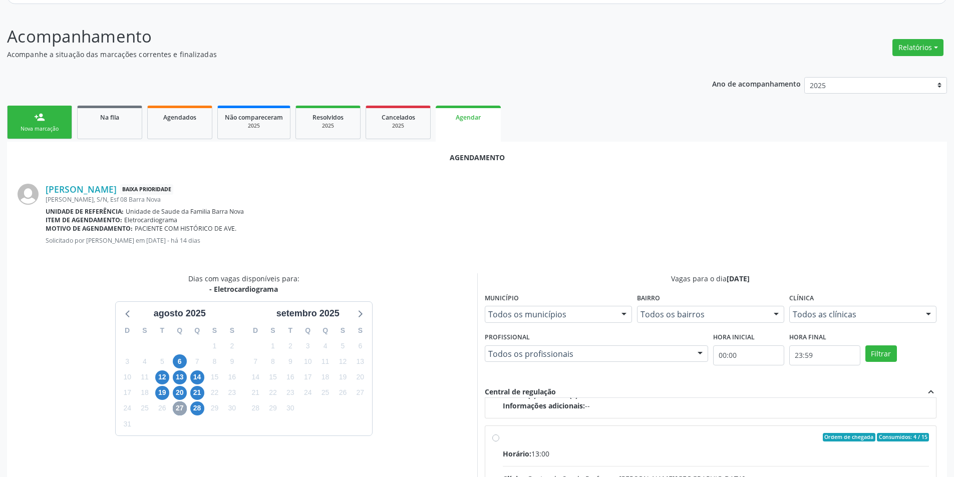
scroll to position [158, 0]
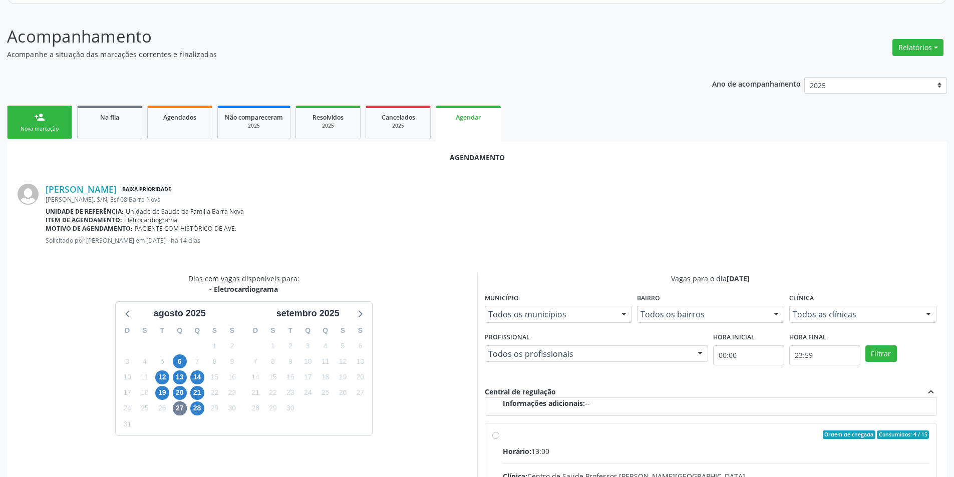
click at [497, 435] on input "Ordem de chegada Consumidos: 4 / 15 Horário: 13:00 Clínica: Centro de Saude Pro…" at bounding box center [495, 434] width 7 height 9
radio input "true"
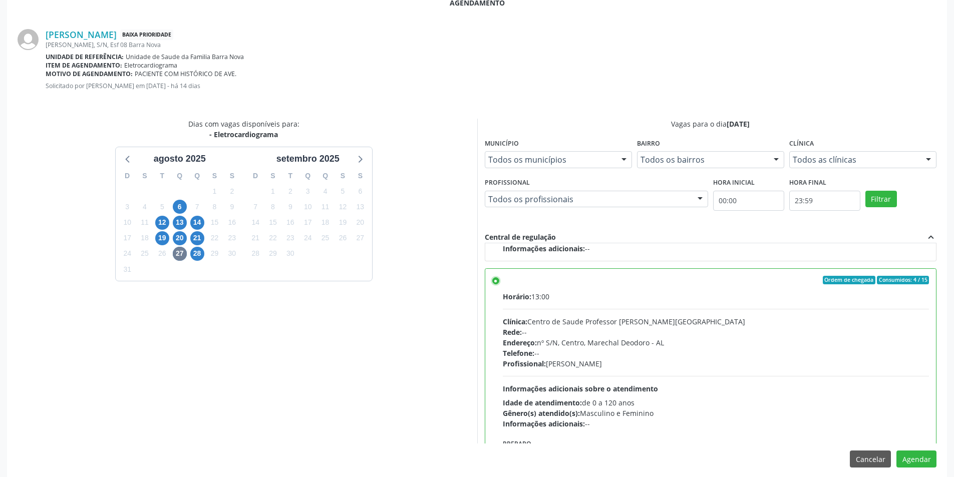
scroll to position [279, 0]
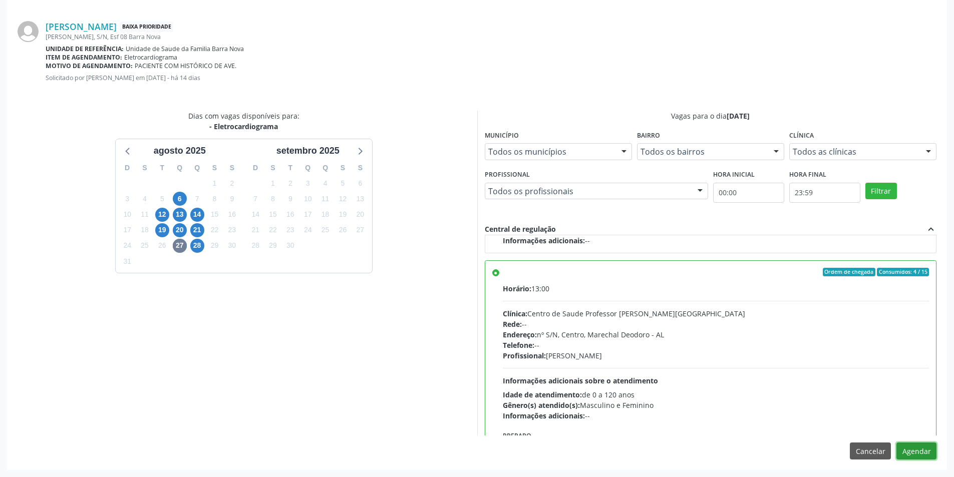
click at [909, 450] on button "Agendar" at bounding box center [916, 450] width 40 height 17
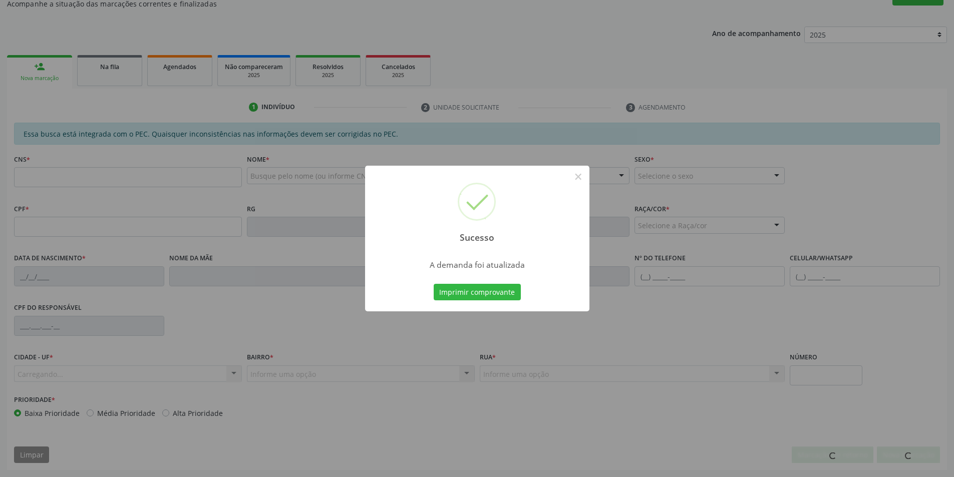
scroll to position [167, 0]
click at [575, 178] on button "×" at bounding box center [578, 176] width 17 height 17
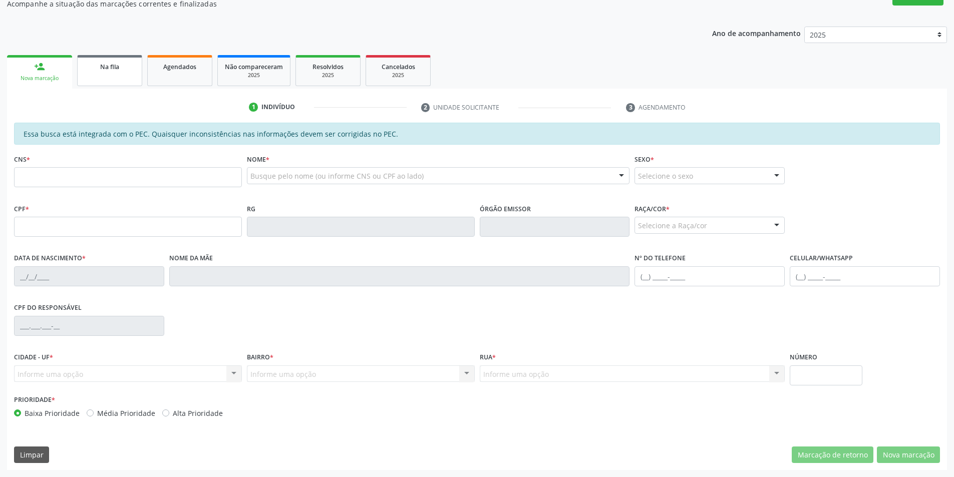
click at [96, 75] on link "Na fila" at bounding box center [109, 70] width 65 height 31
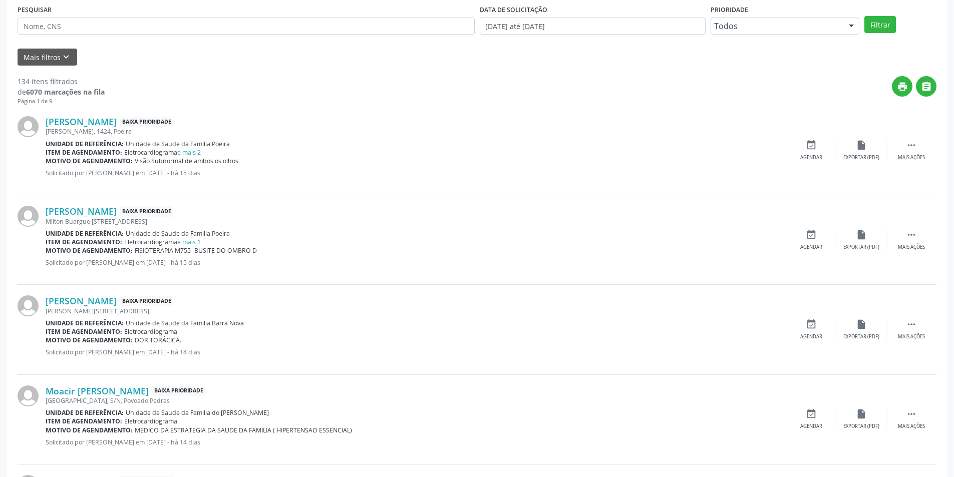
scroll to position [350, 0]
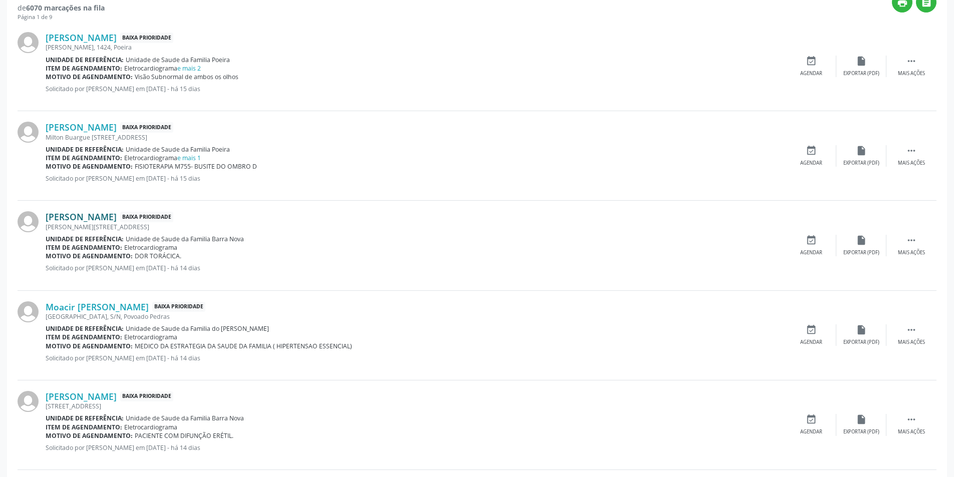
click at [102, 220] on link "[PERSON_NAME]" at bounding box center [81, 216] width 71 height 11
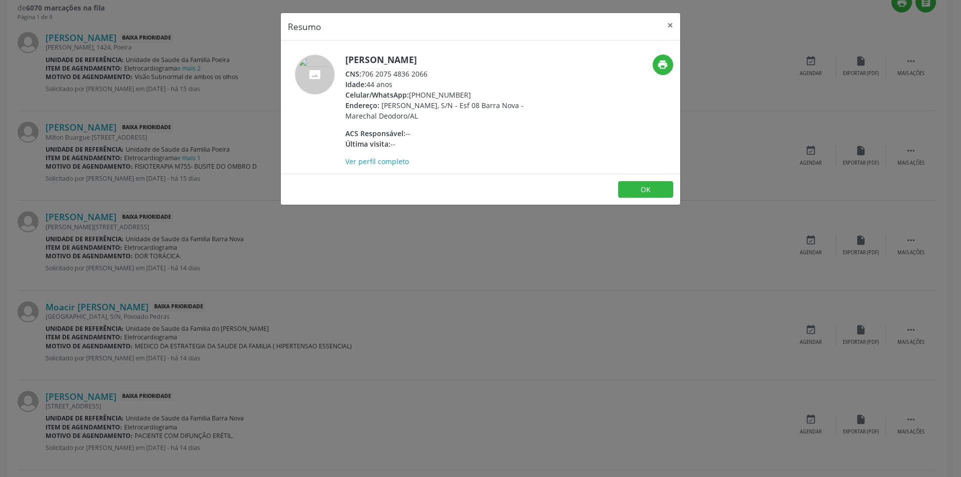
drag, startPoint x: 364, startPoint y: 74, endPoint x: 440, endPoint y: 73, distance: 75.6
click at [440, 73] on div "CNS: 706 2075 4836 2066" at bounding box center [442, 74] width 195 height 11
copy div "706 2075 4836 2066"
click at [646, 188] on button "OK" at bounding box center [645, 189] width 55 height 17
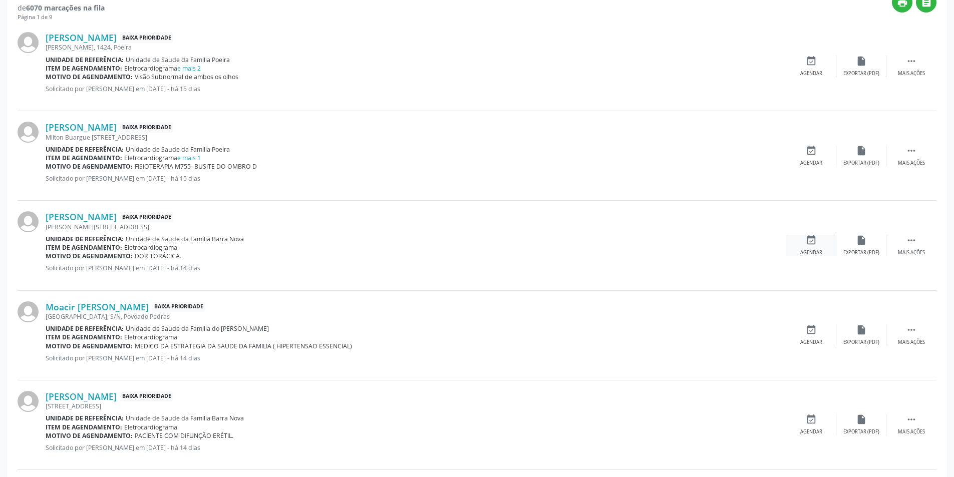
click at [807, 244] on icon "event_available" at bounding box center [810, 240] width 11 height 11
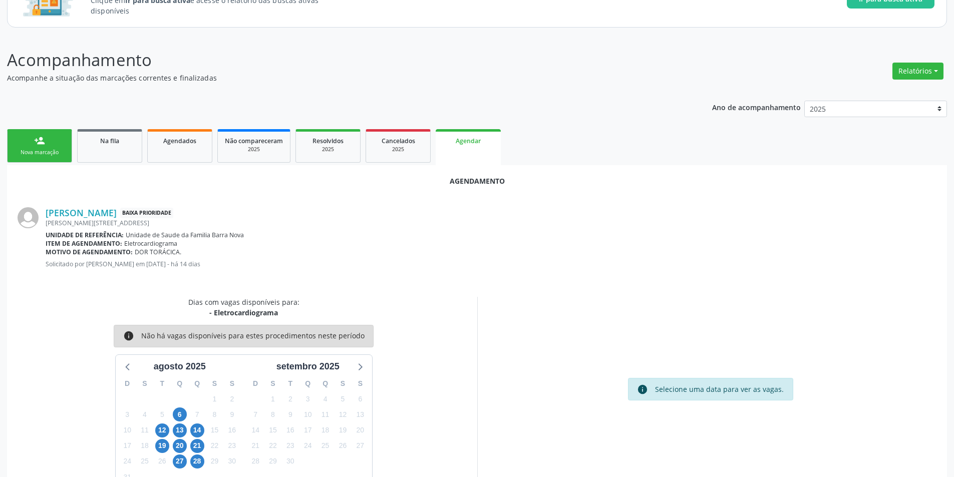
scroll to position [116, 0]
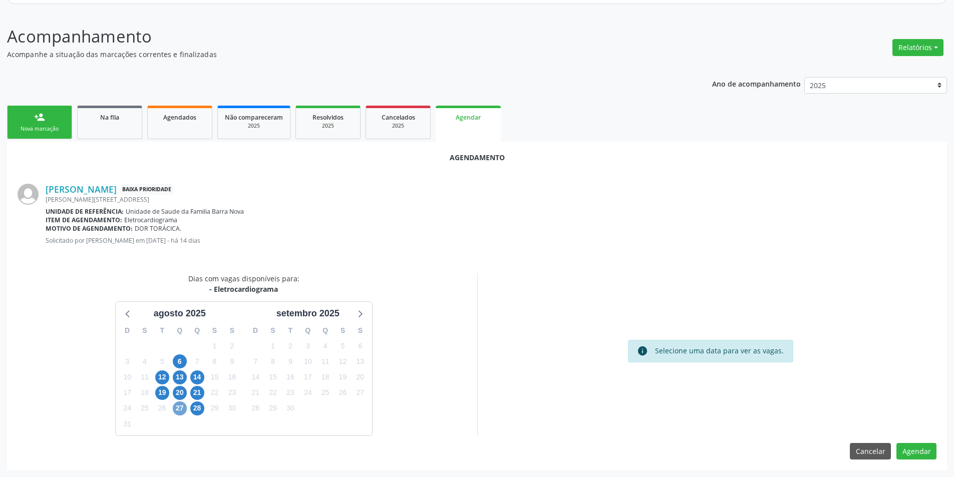
click at [181, 407] on span "27" at bounding box center [180, 408] width 14 height 14
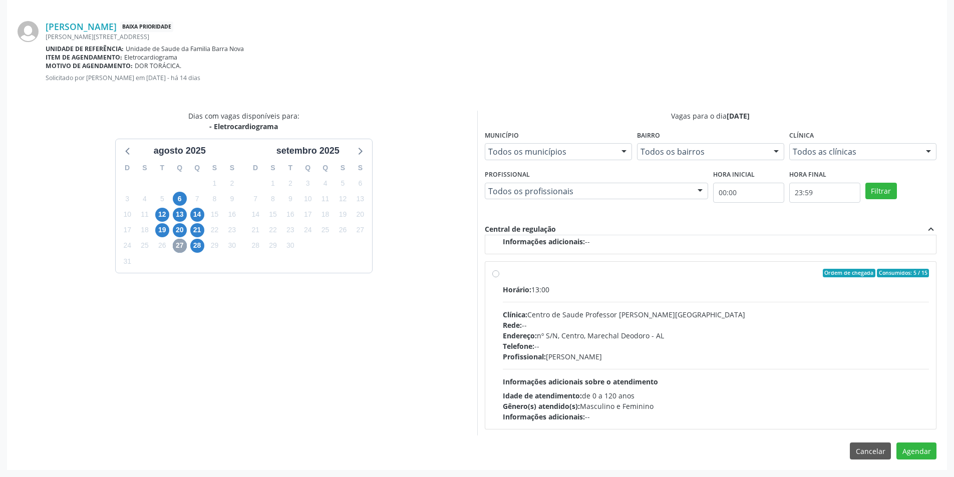
scroll to position [158, 0]
click at [503, 271] on label "Ordem de chegada Consumidos: 5 / 15 Horário: 13:00 Clínica: Centro de Saude Pro…" at bounding box center [716, 345] width 426 height 154
click at [497, 271] on input "Ordem de chegada Consumidos: 5 / 15 Horário: 13:00 Clínica: Centro de Saude Pro…" at bounding box center [495, 272] width 7 height 9
radio input "true"
click at [911, 452] on button "Agendar" at bounding box center [916, 450] width 40 height 17
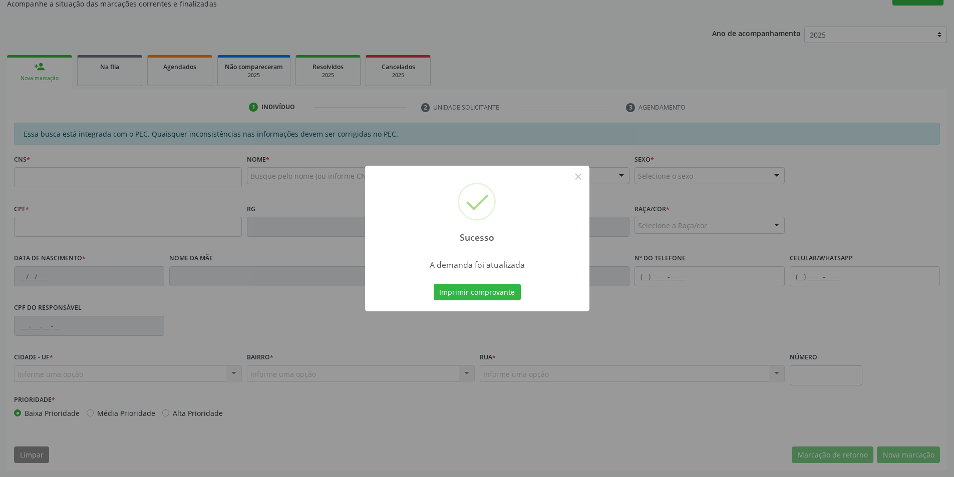
scroll to position [167, 0]
click at [576, 178] on button "×" at bounding box center [578, 176] width 17 height 17
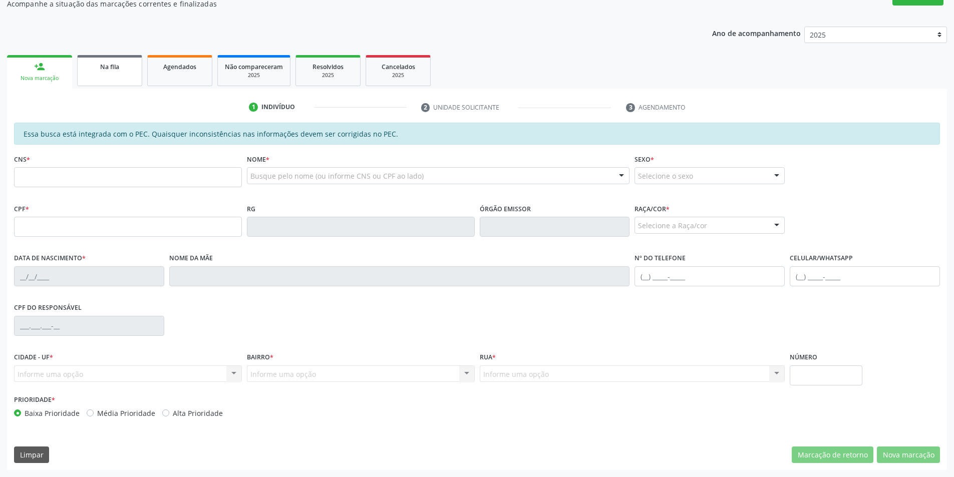
click at [107, 74] on link "Na fila" at bounding box center [109, 70] width 65 height 31
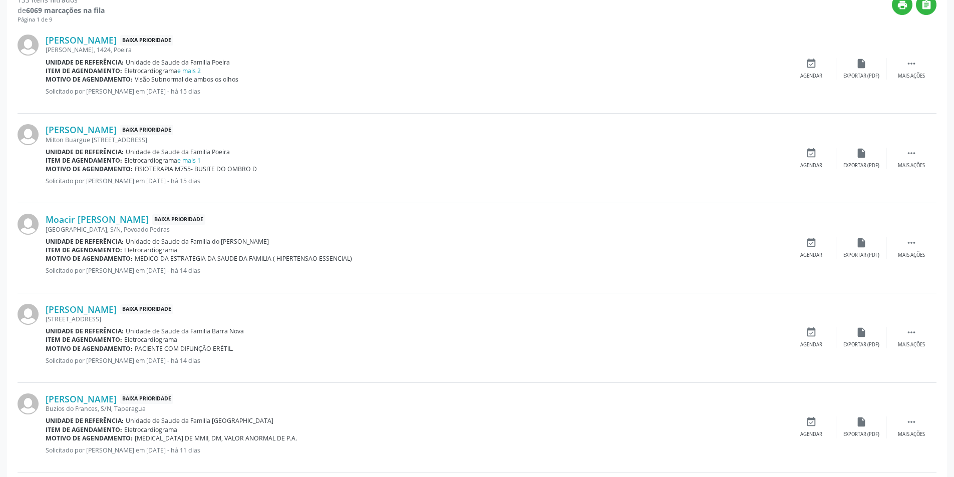
scroll to position [350, 0]
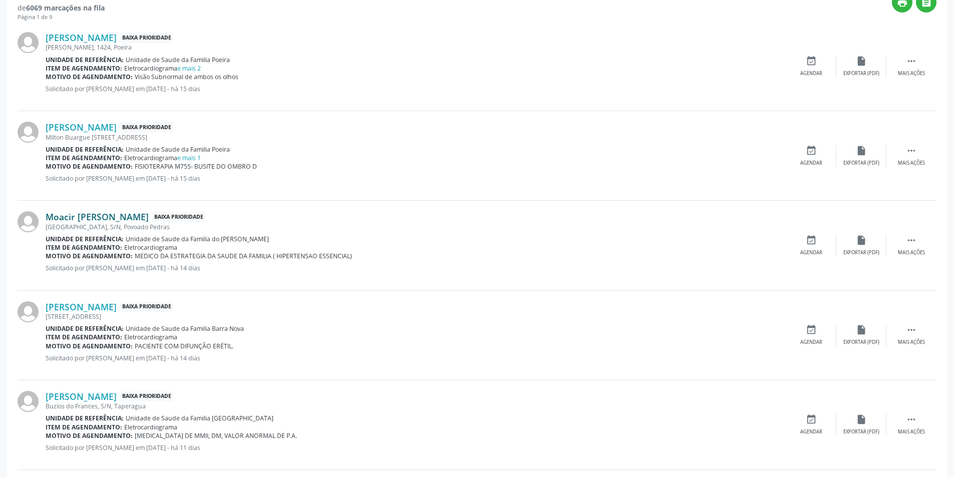
click at [114, 217] on link "Moacir [PERSON_NAME]" at bounding box center [97, 216] width 103 height 11
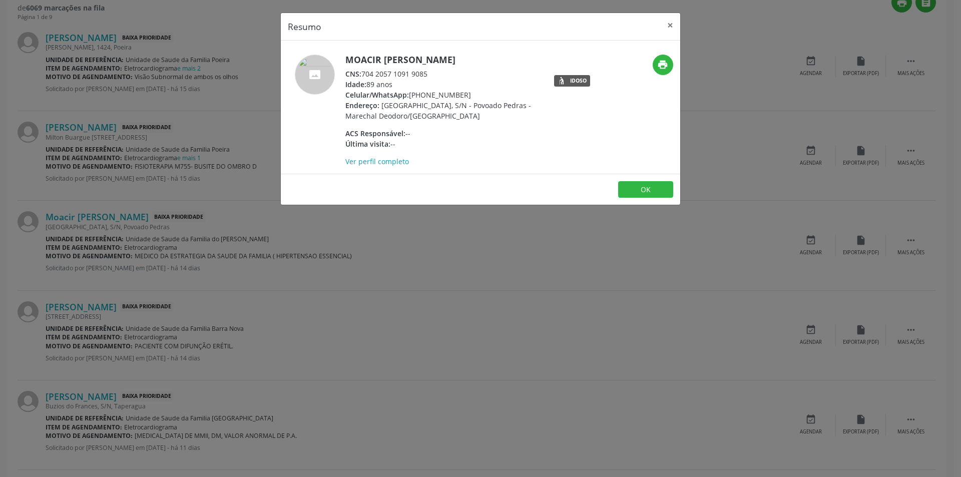
drag, startPoint x: 364, startPoint y: 71, endPoint x: 431, endPoint y: 74, distance: 67.6
click at [431, 74] on div "CNS: 704 2057 1091 9085" at bounding box center [442, 74] width 195 height 11
copy div "704 2057 1091 9085"
click at [654, 188] on button "OK" at bounding box center [645, 189] width 55 height 17
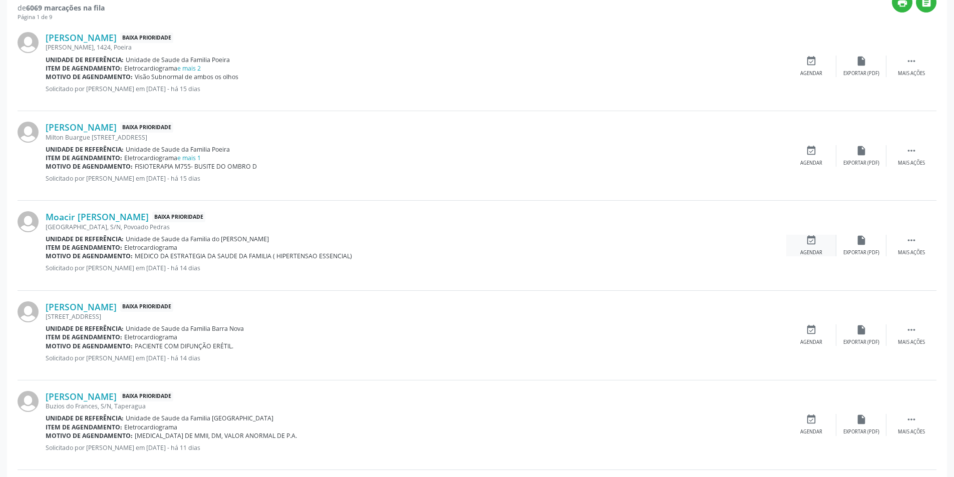
click at [817, 238] on div "event_available Agendar" at bounding box center [811, 246] width 50 height 22
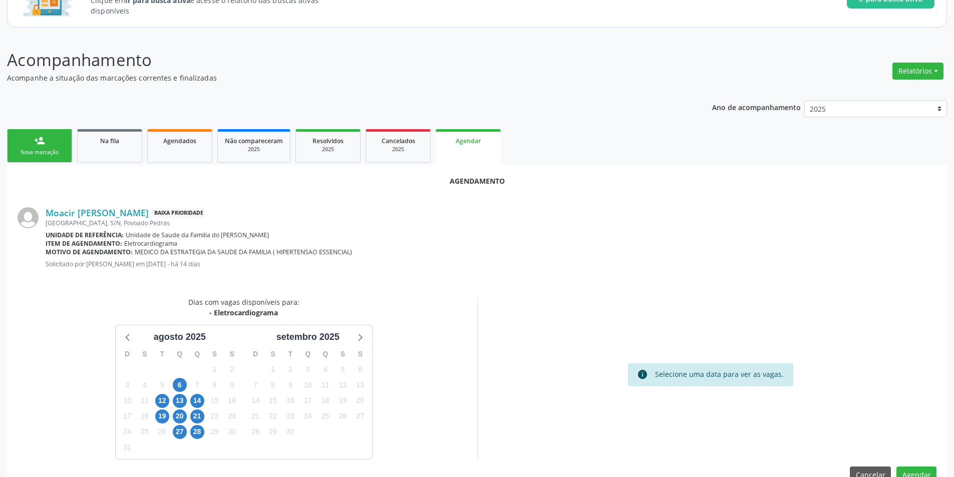
scroll to position [116, 0]
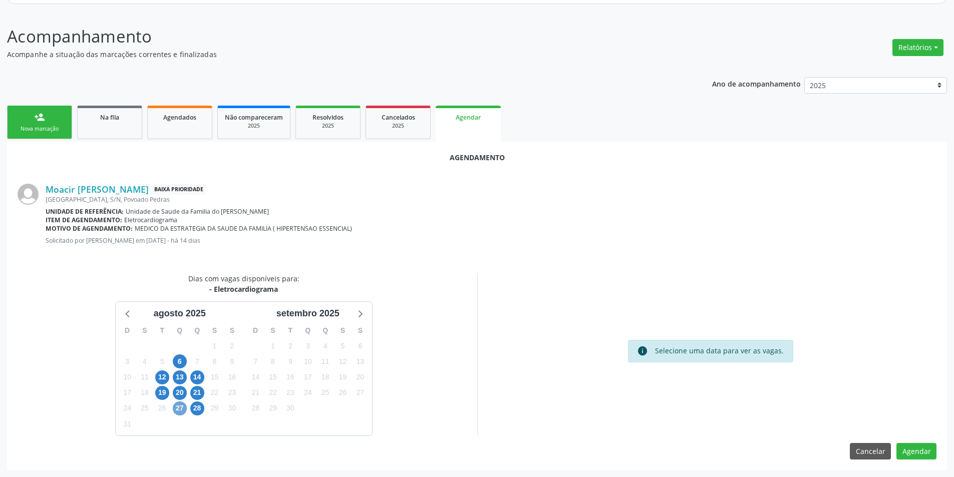
click at [181, 402] on span "27" at bounding box center [180, 408] width 14 height 14
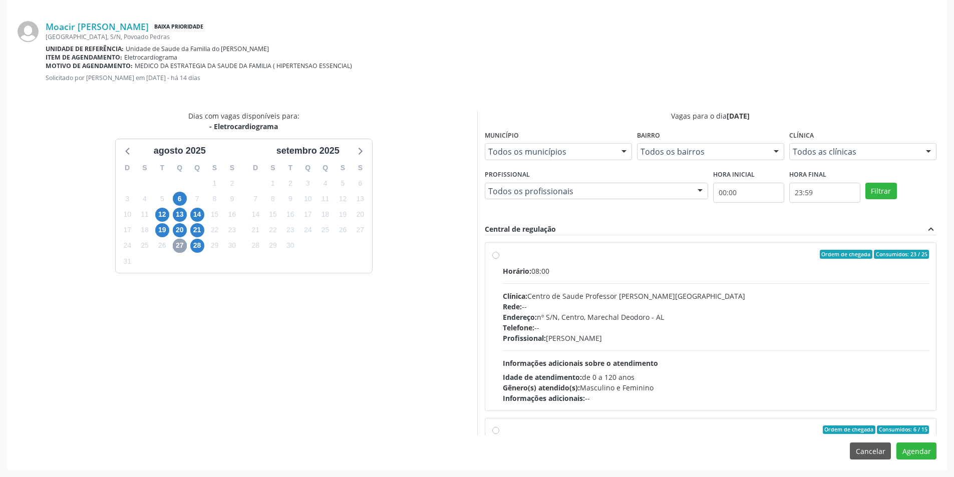
scroll to position [158, 0]
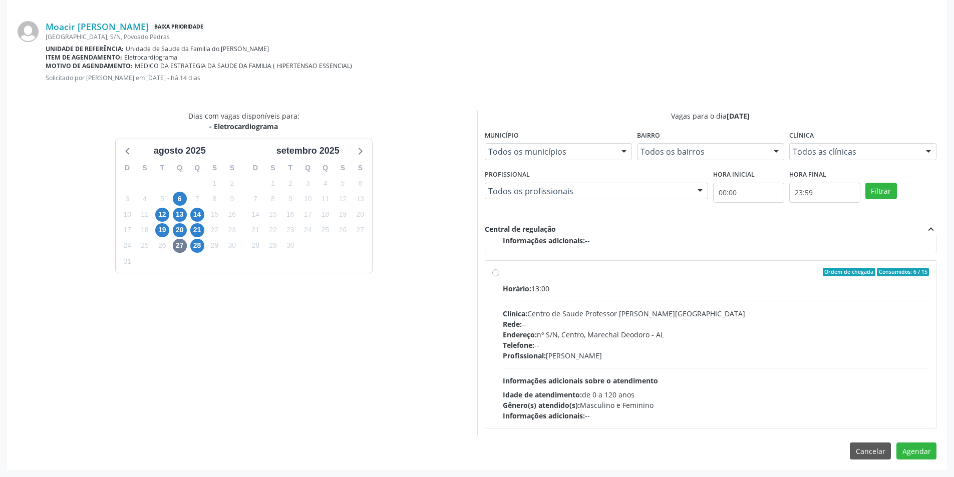
click at [503, 269] on label "Ordem de chegada Consumidos: 6 / 15 Horário: 13:00 Clínica: Centro de Saude Pro…" at bounding box center [716, 345] width 426 height 154
click at [498, 269] on input "Ordem de chegada Consumidos: 6 / 15 Horário: 13:00 Clínica: Centro de Saude Pro…" at bounding box center [495, 272] width 7 height 9
radio input "true"
click at [916, 453] on button "Agendar" at bounding box center [916, 450] width 40 height 17
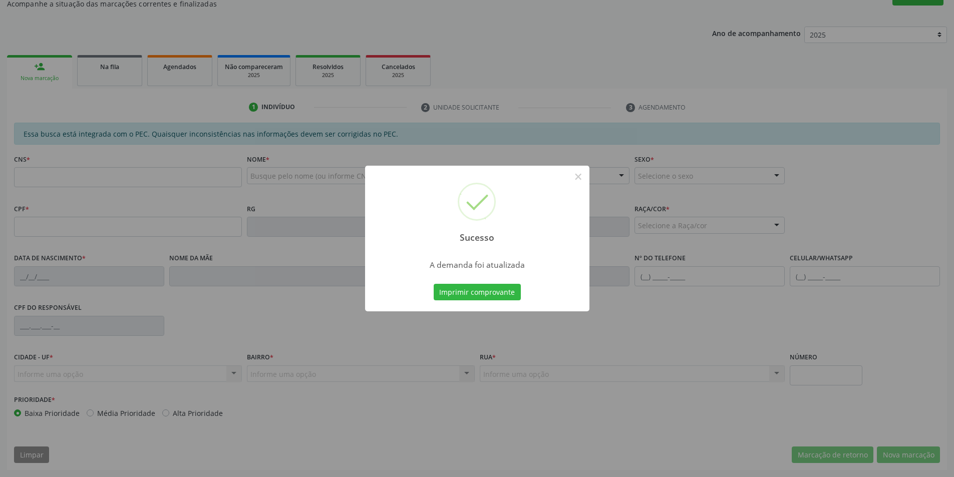
scroll to position [167, 0]
click at [579, 175] on button "×" at bounding box center [578, 176] width 17 height 17
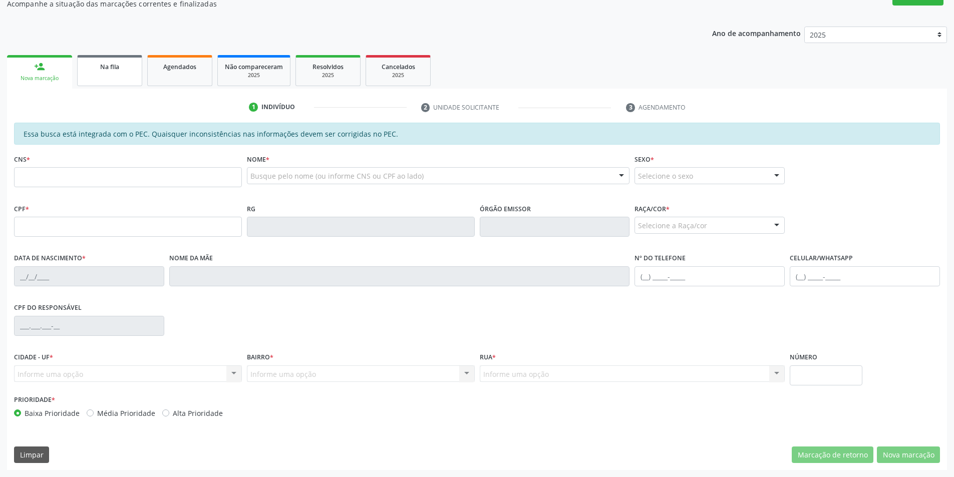
click at [136, 73] on link "Na fila" at bounding box center [109, 70] width 65 height 31
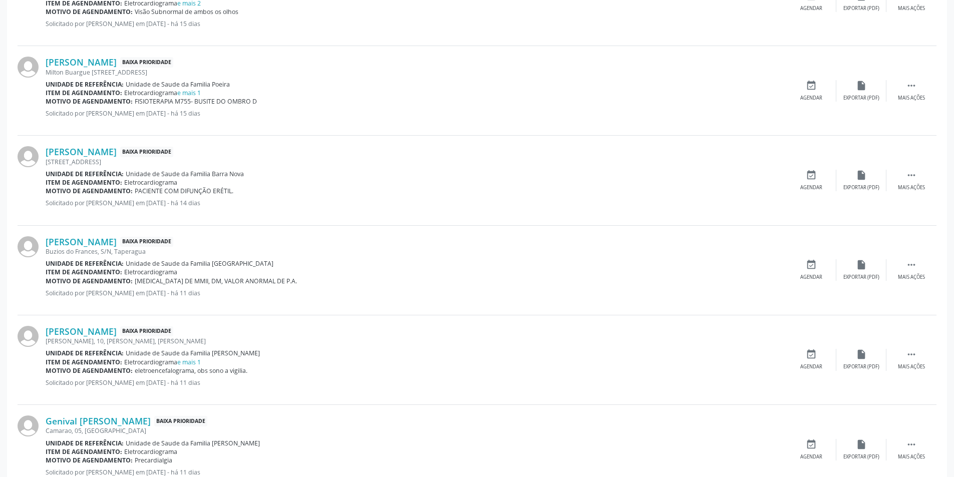
scroll to position [400, 0]
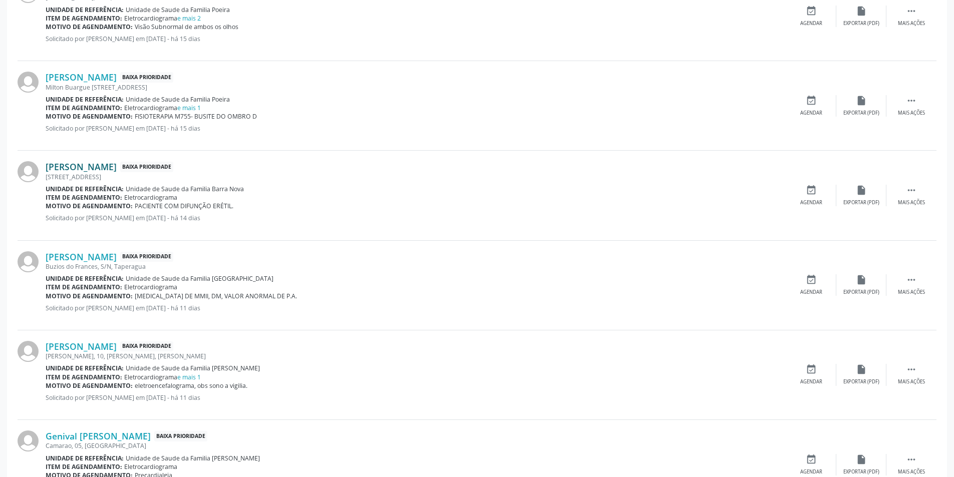
click at [106, 170] on link "[PERSON_NAME]" at bounding box center [81, 166] width 71 height 11
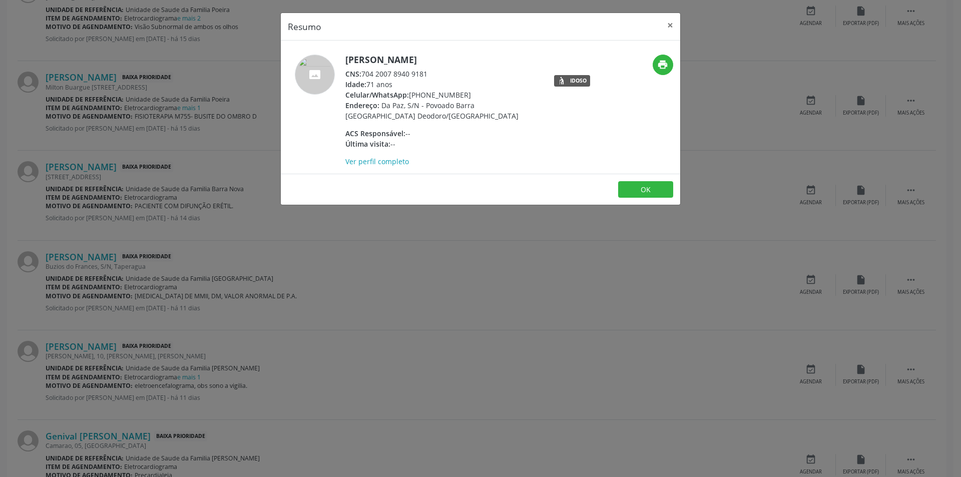
drag, startPoint x: 363, startPoint y: 71, endPoint x: 438, endPoint y: 73, distance: 75.6
click at [438, 73] on div "CNS: 704 2007 8940 9181" at bounding box center [442, 74] width 195 height 11
copy div "704 2007 8940 9181"
click at [647, 193] on button "OK" at bounding box center [645, 189] width 55 height 17
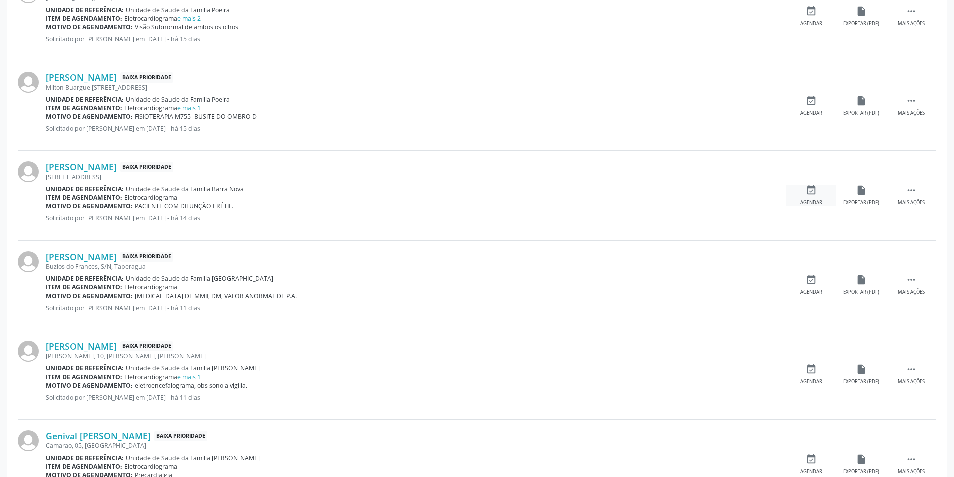
click at [798, 194] on div "event_available Agendar" at bounding box center [811, 196] width 50 height 22
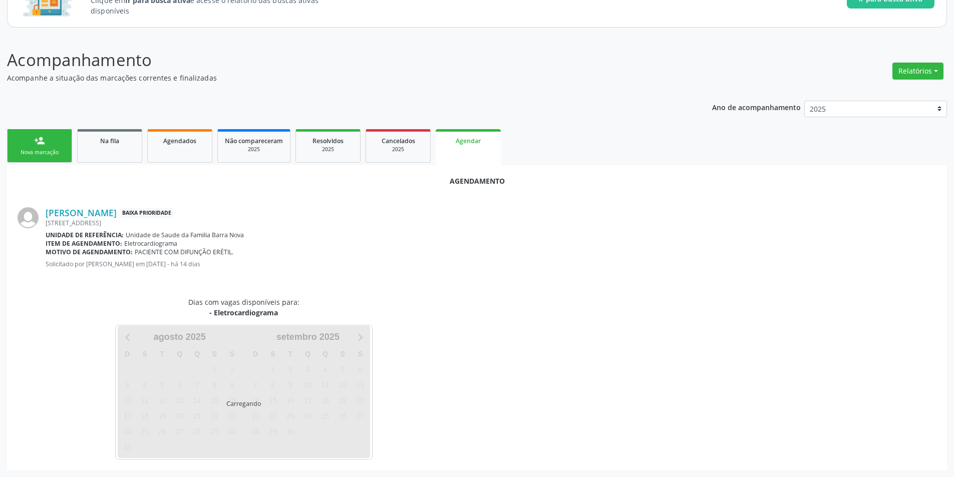
scroll to position [116, 0]
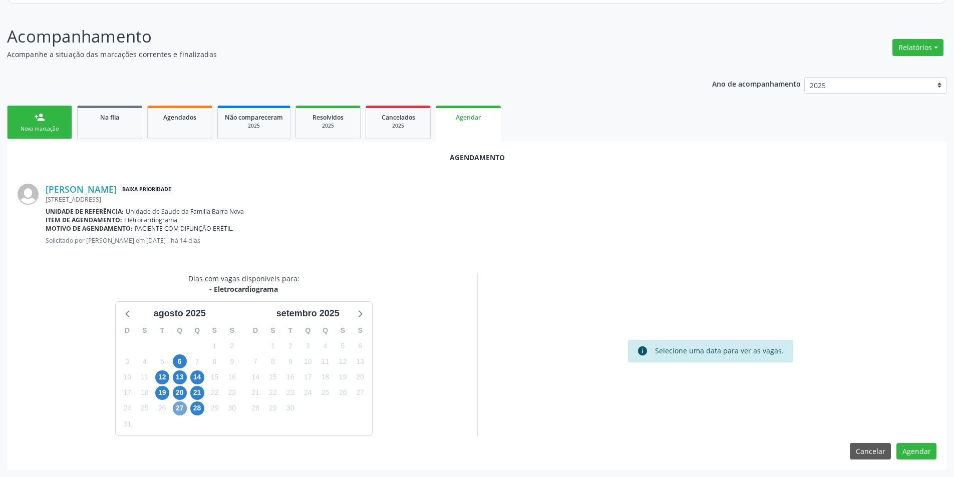
click at [175, 407] on span "27" at bounding box center [180, 408] width 14 height 14
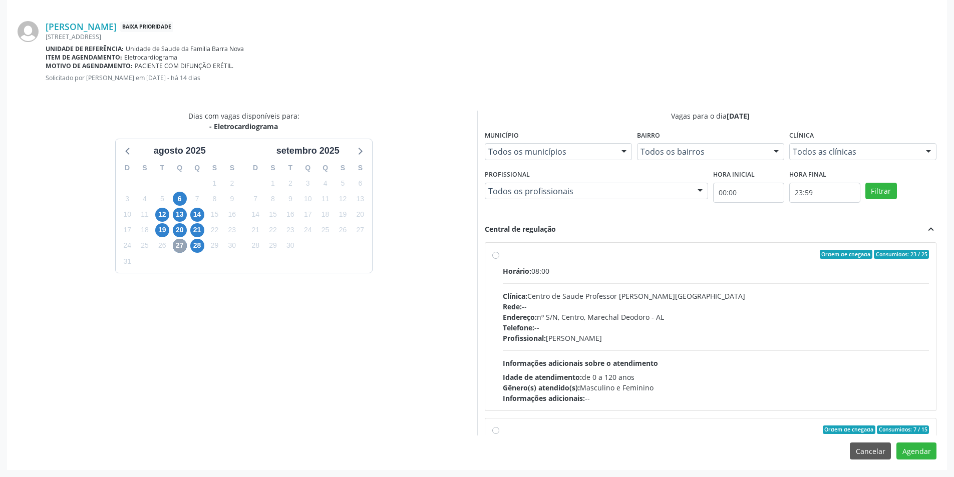
scroll to position [158, 0]
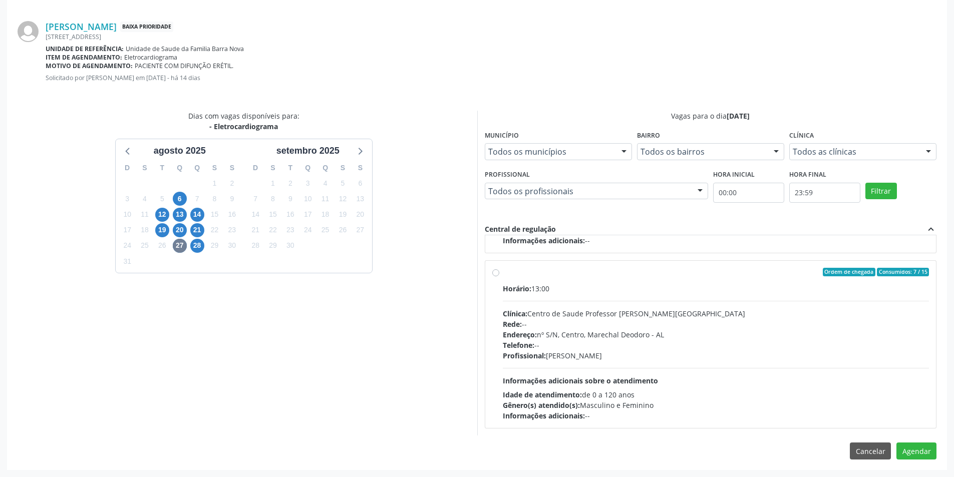
click at [503, 273] on label "Ordem de chegada Consumidos: 7 / 15 Horário: 13:00 Clínica: Centro de Saude Pro…" at bounding box center [716, 345] width 426 height 154
click at [494, 273] on input "Ordem de chegada Consumidos: 7 / 15 Horário: 13:00 Clínica: Centro de Saude Pro…" at bounding box center [495, 272] width 7 height 9
radio input "true"
click at [926, 446] on button "Agendar" at bounding box center [916, 450] width 40 height 17
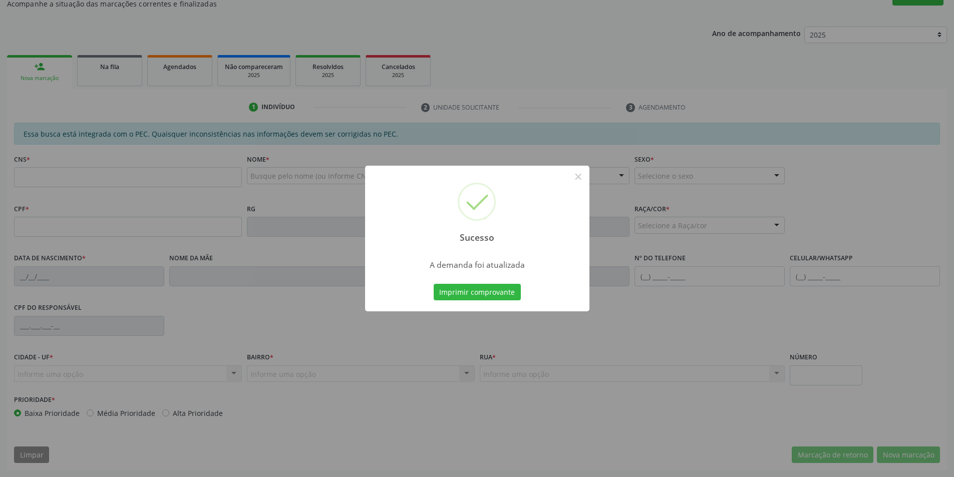
scroll to position [167, 0]
click at [577, 181] on button "×" at bounding box center [578, 176] width 17 height 17
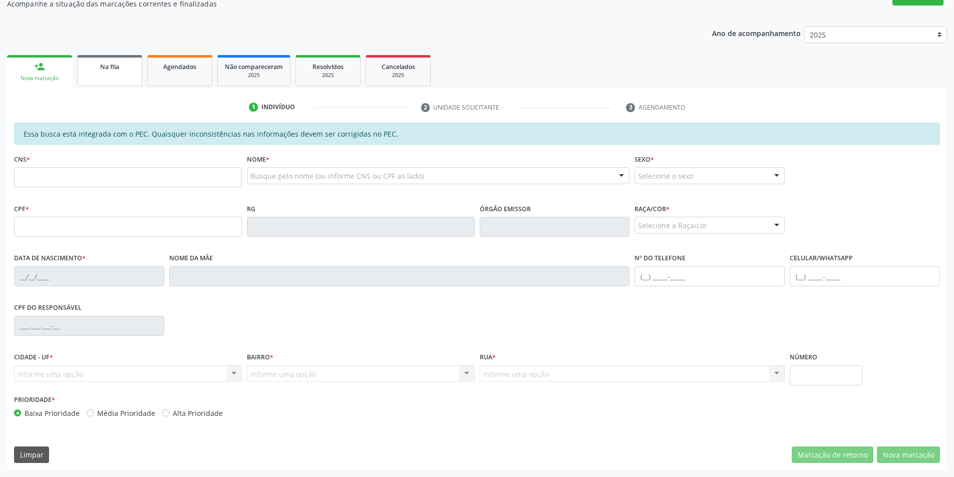
click at [117, 64] on span "Na fila" at bounding box center [109, 67] width 19 height 9
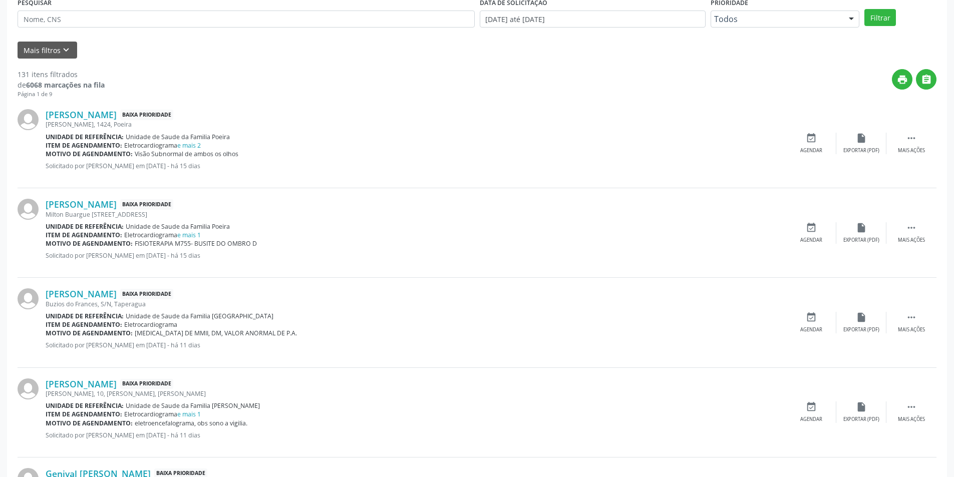
scroll to position [450, 0]
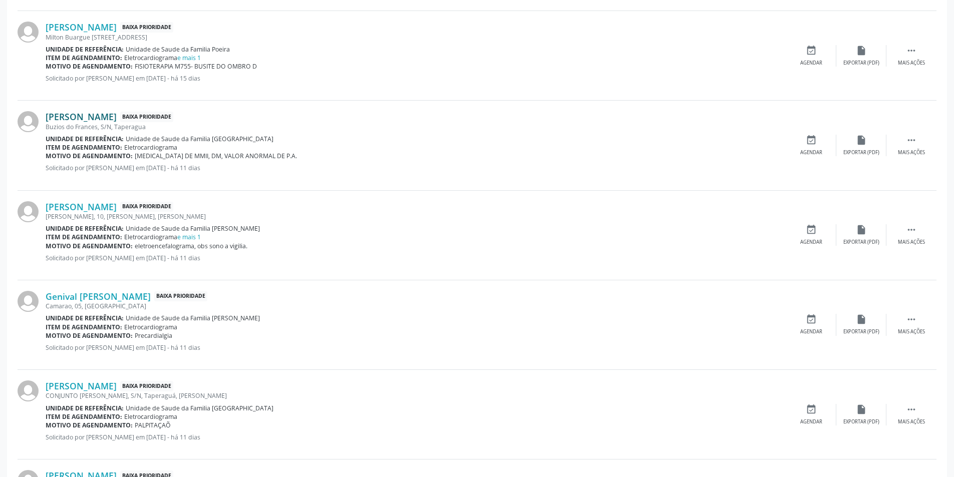
click at [95, 118] on link "[PERSON_NAME]" at bounding box center [81, 116] width 71 height 11
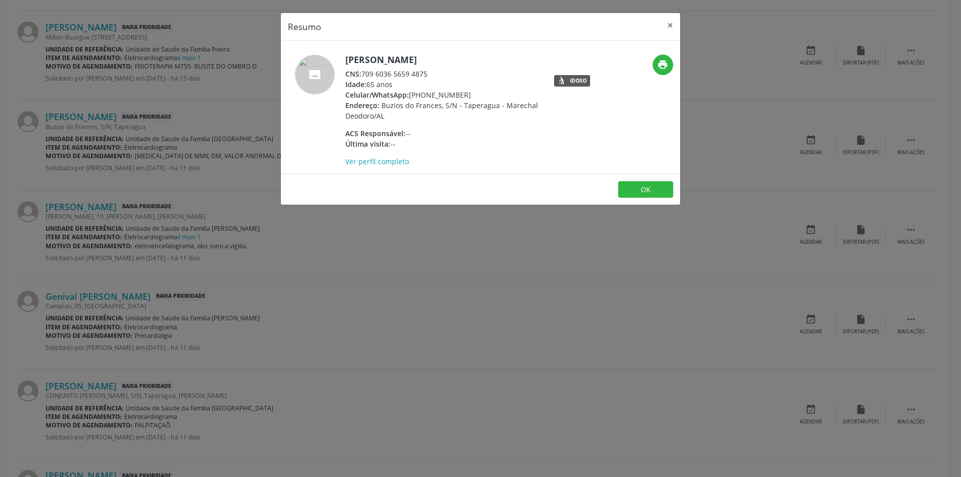
drag, startPoint x: 365, startPoint y: 73, endPoint x: 436, endPoint y: 75, distance: 71.1
click at [436, 75] on div "CNS: 709 6036 5659 4875" at bounding box center [442, 74] width 195 height 11
copy div "709 6036 5659 4875"
click at [660, 188] on button "OK" at bounding box center [645, 189] width 55 height 17
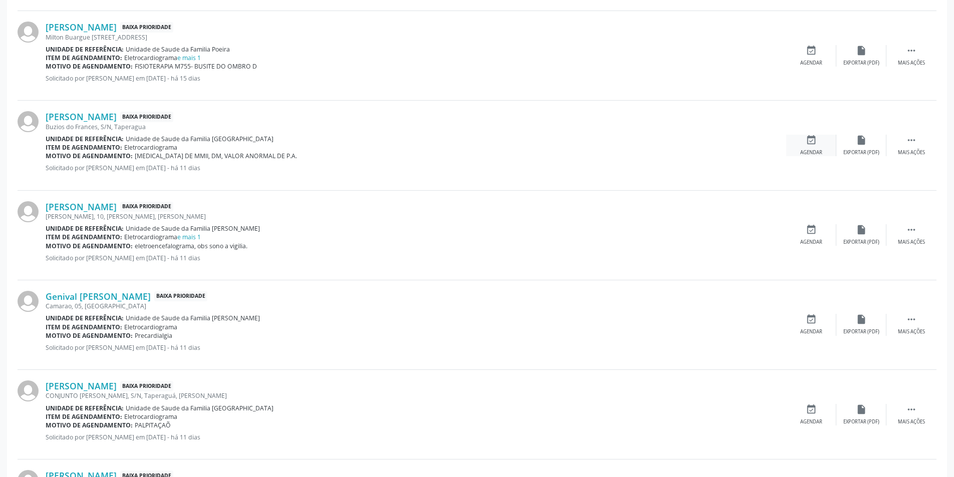
click at [810, 144] on icon "event_available" at bounding box center [810, 140] width 11 height 11
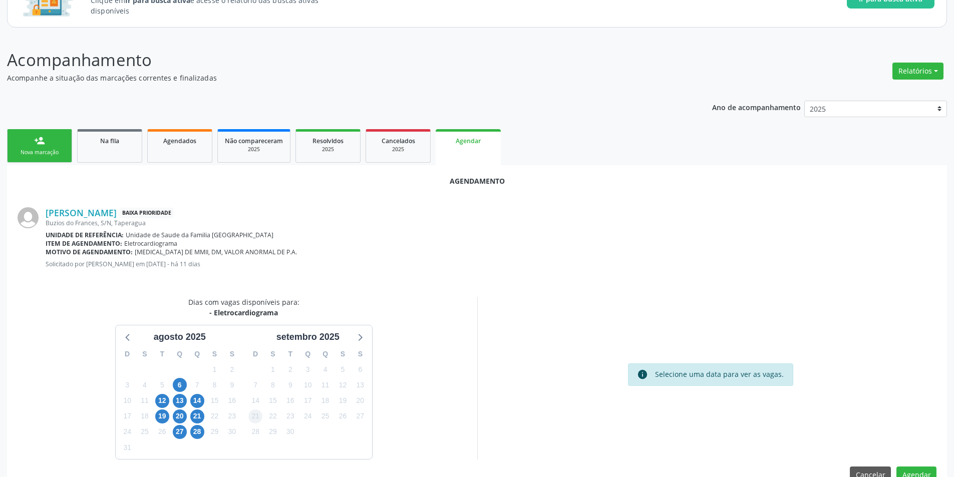
scroll to position [116, 0]
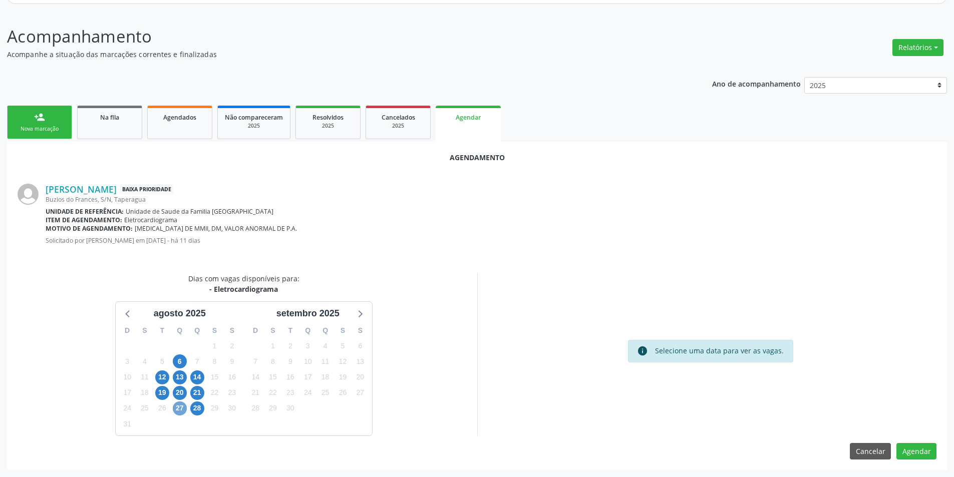
click at [182, 405] on span "27" at bounding box center [180, 408] width 14 height 14
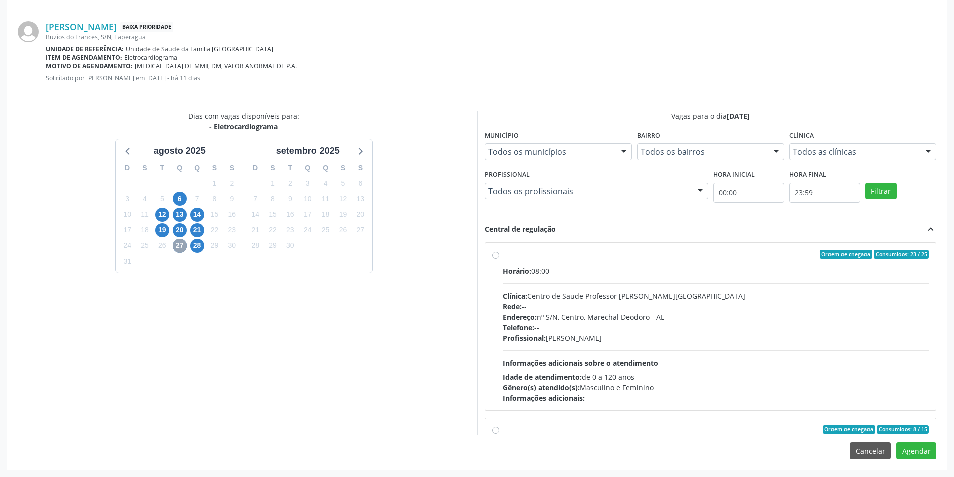
scroll to position [158, 0]
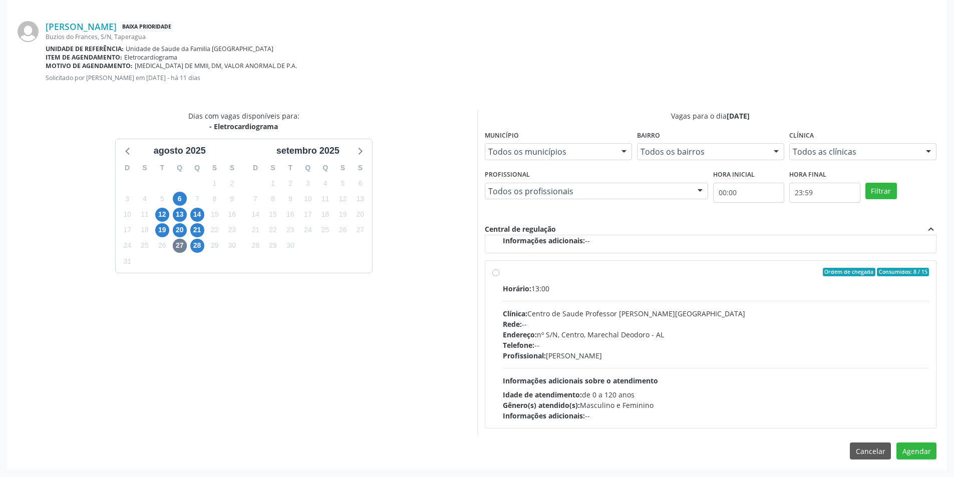
click at [503, 269] on label "Ordem de chegada Consumidos: 8 / 15 Horário: 13:00 Clínica: Centro de Saude Pro…" at bounding box center [716, 345] width 426 height 154
click at [496, 269] on input "Ordem de chegada Consumidos: 8 / 15 Horário: 13:00 Clínica: Centro de Saude Pro…" at bounding box center [495, 272] width 7 height 9
radio input "true"
click at [927, 453] on button "Agendar" at bounding box center [916, 450] width 40 height 17
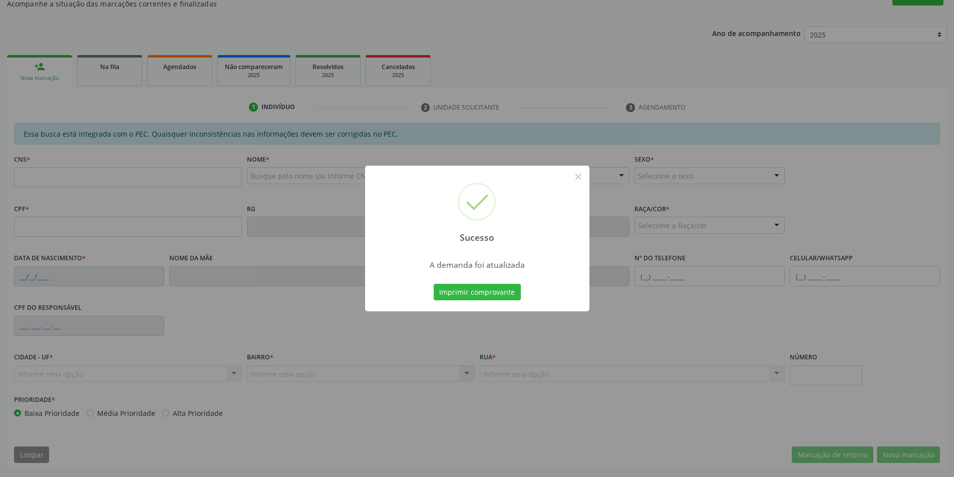
scroll to position [167, 0]
click at [580, 174] on button "×" at bounding box center [578, 176] width 17 height 17
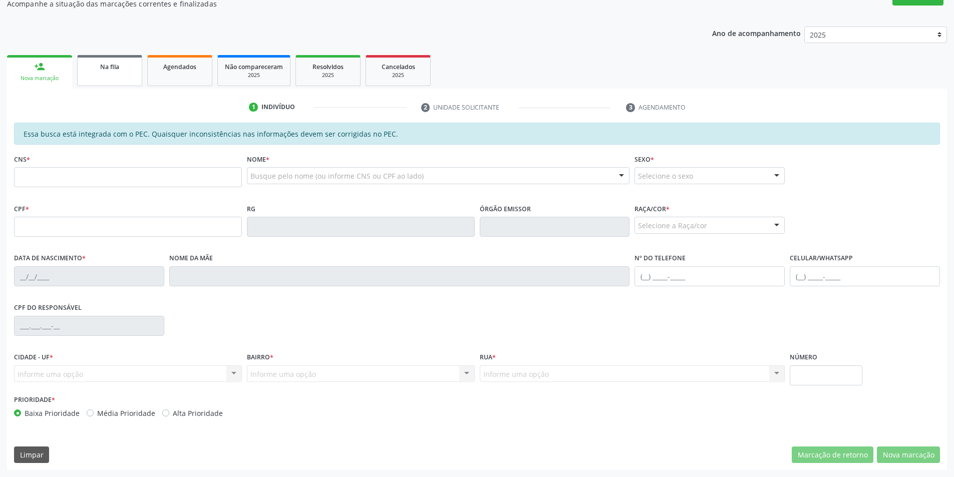
click at [114, 71] on div "Na fila" at bounding box center [110, 66] width 50 height 11
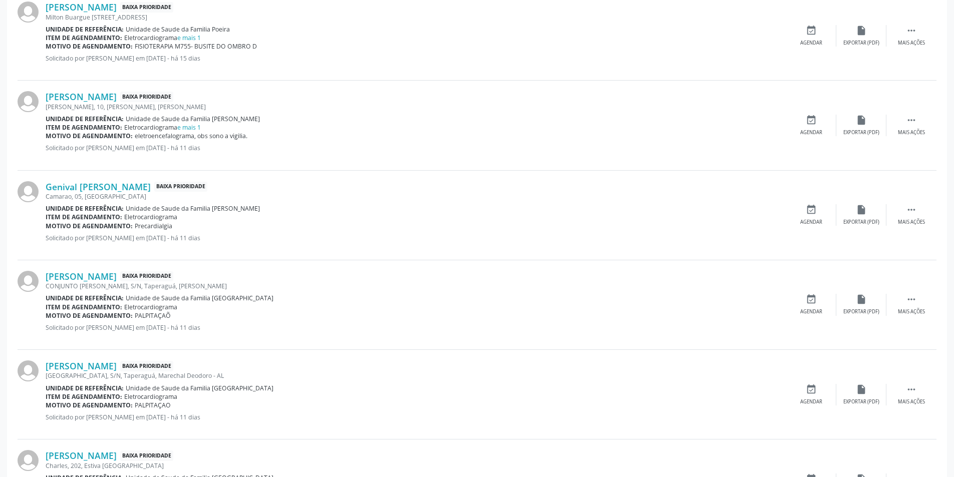
scroll to position [501, 0]
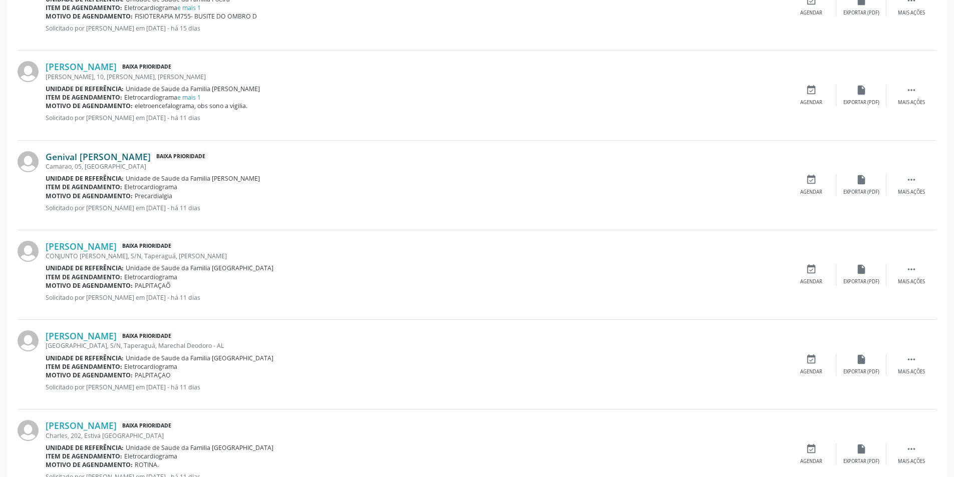
click at [121, 161] on link "Genival [PERSON_NAME]" at bounding box center [98, 156] width 105 height 11
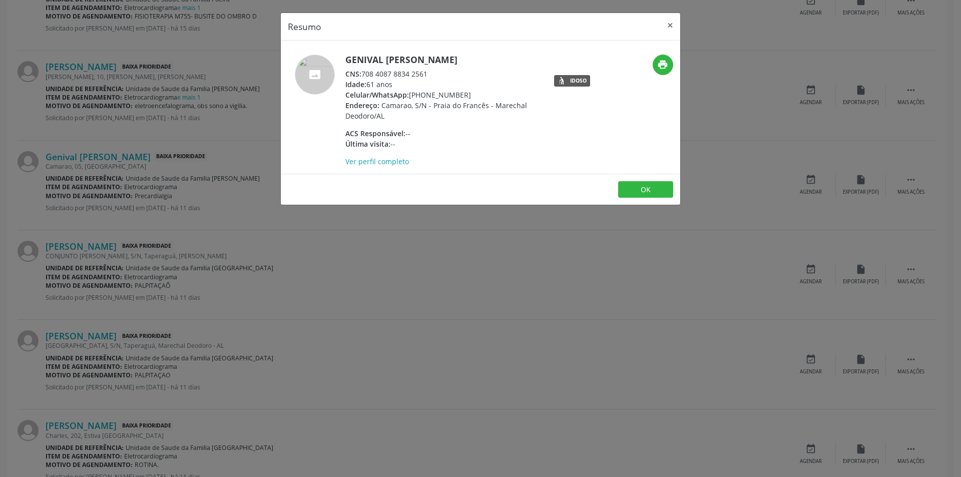
drag, startPoint x: 365, startPoint y: 75, endPoint x: 430, endPoint y: 72, distance: 65.2
click at [430, 72] on div "CNS: 708 4087 8834 2561" at bounding box center [442, 74] width 195 height 11
click at [646, 191] on button "OK" at bounding box center [645, 189] width 55 height 17
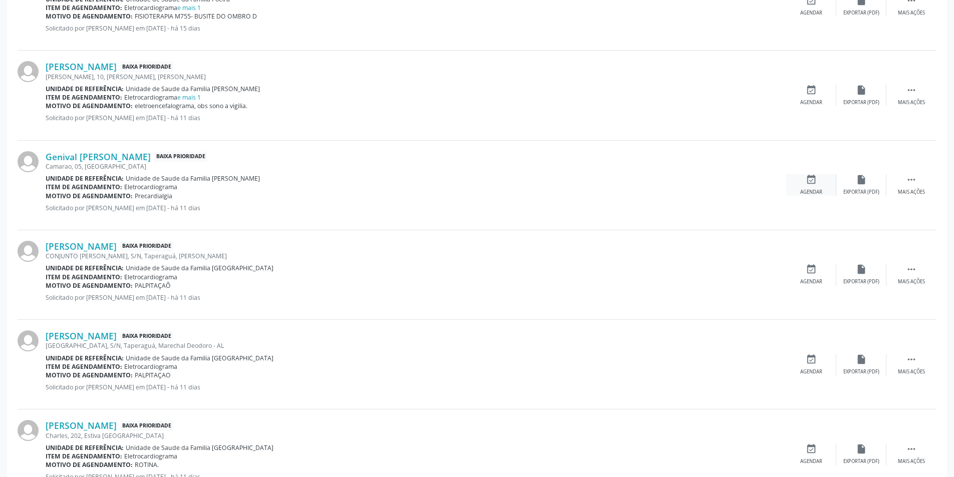
click at [810, 186] on div "event_available Agendar" at bounding box center [811, 185] width 50 height 22
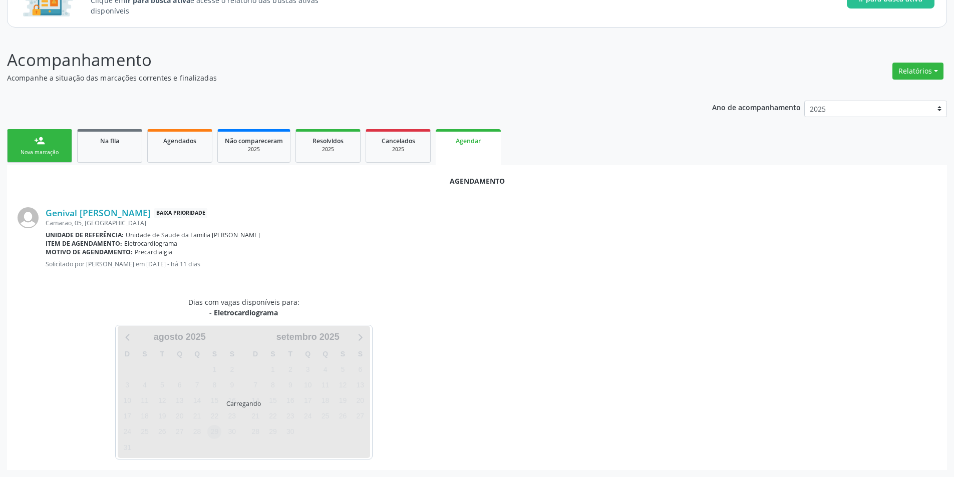
scroll to position [116, 0]
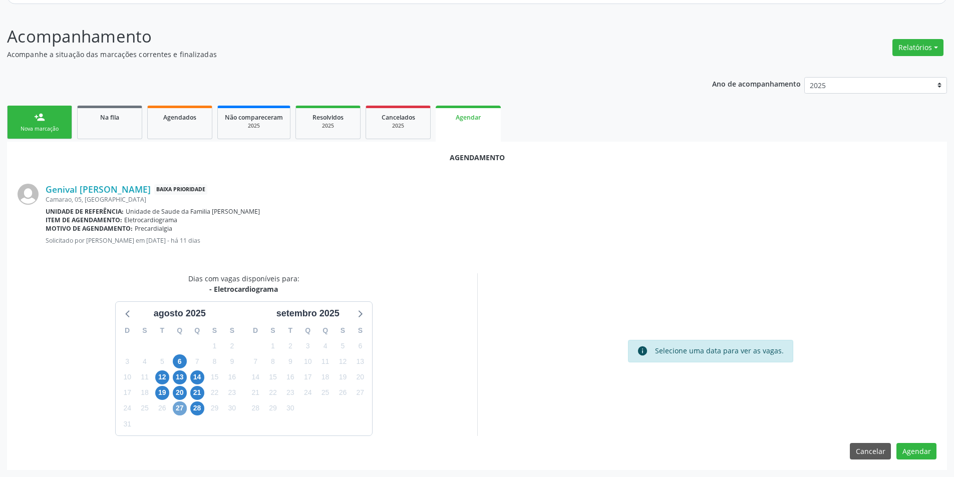
click at [181, 408] on span "27" at bounding box center [180, 408] width 14 height 14
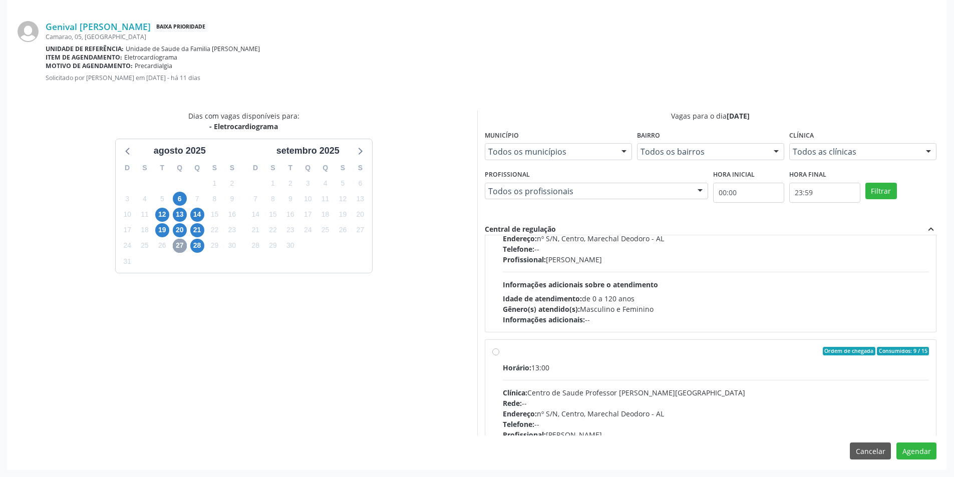
scroll to position [158, 0]
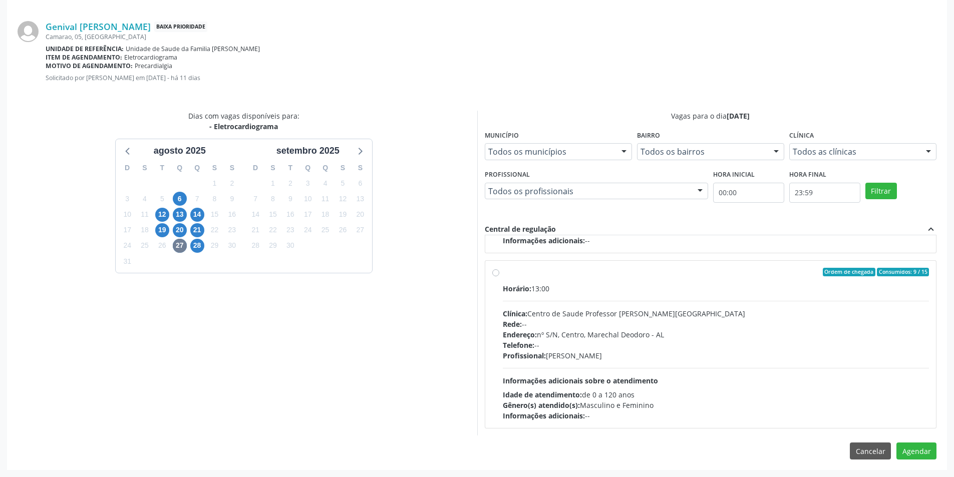
click at [503, 271] on label "Ordem de chegada Consumidos: 9 / 15 Horário: 13:00 Clínica: Centro de Saude Pro…" at bounding box center [716, 345] width 426 height 154
click at [498, 271] on input "Ordem de chegada Consumidos: 9 / 15 Horário: 13:00 Clínica: Centro de Saude Pro…" at bounding box center [495, 272] width 7 height 9
radio input "true"
click at [915, 454] on button "Agendar" at bounding box center [916, 450] width 40 height 17
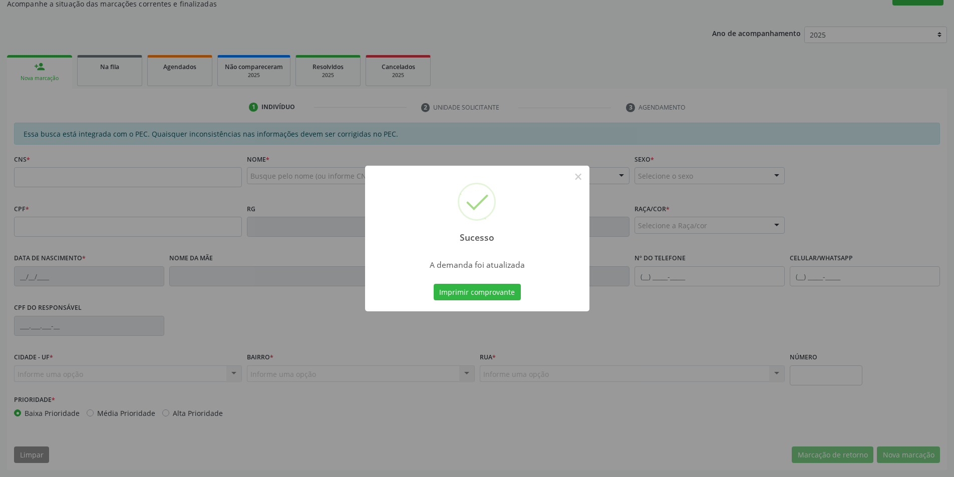
scroll to position [167, 0]
click at [574, 176] on button "×" at bounding box center [578, 176] width 17 height 17
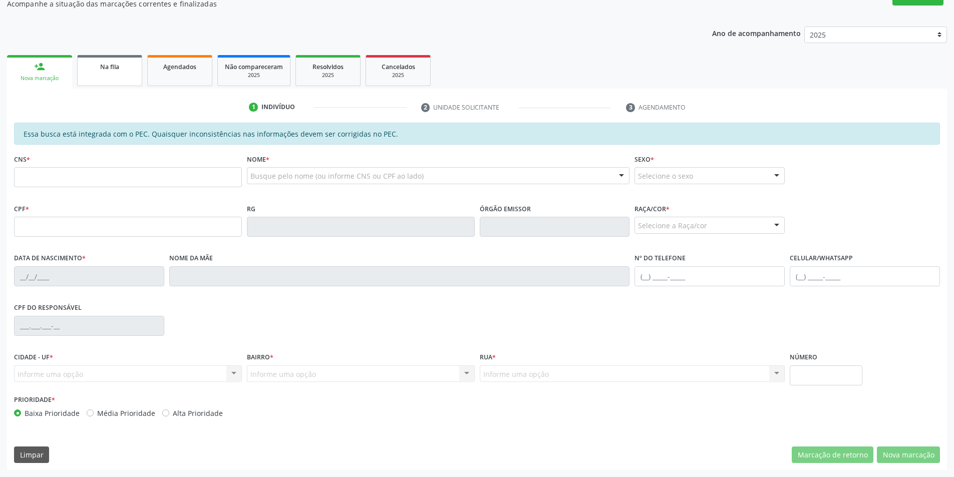
click at [123, 68] on div "Na fila" at bounding box center [110, 66] width 50 height 11
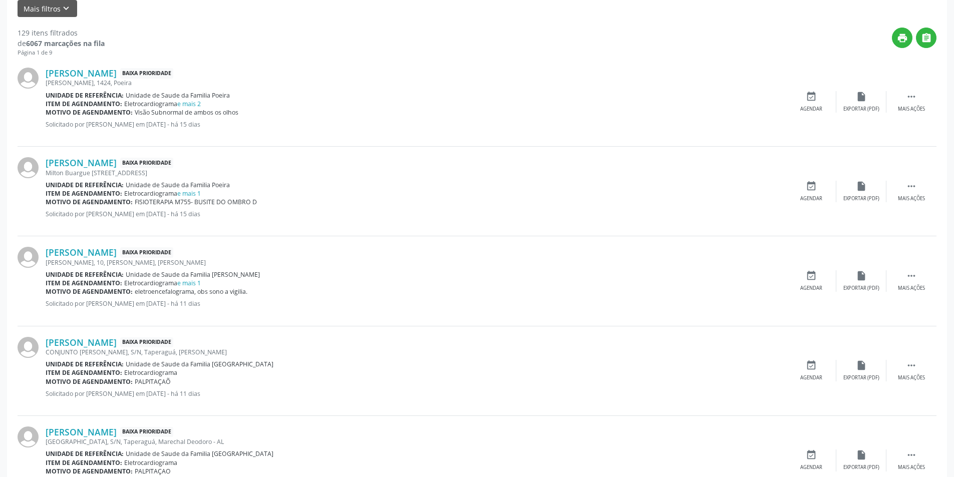
scroll to position [350, 0]
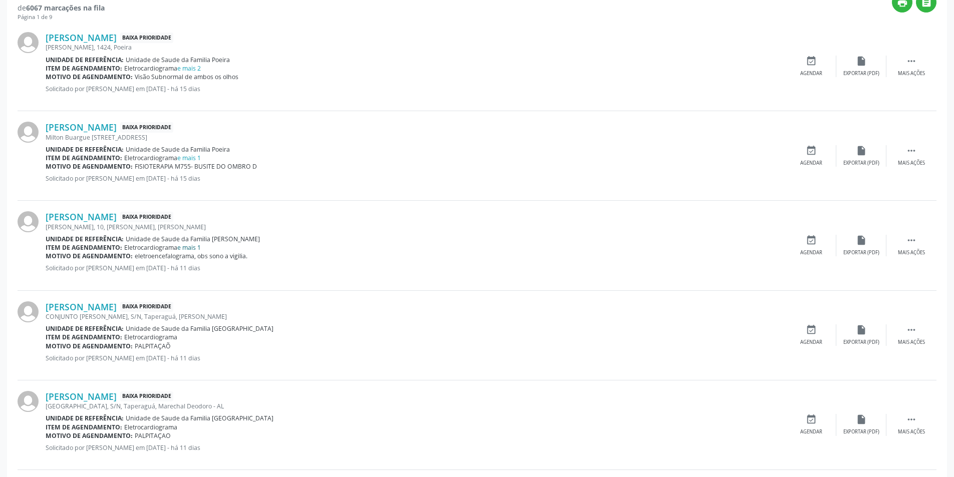
click at [192, 246] on link "e mais 1" at bounding box center [189, 247] width 24 height 9
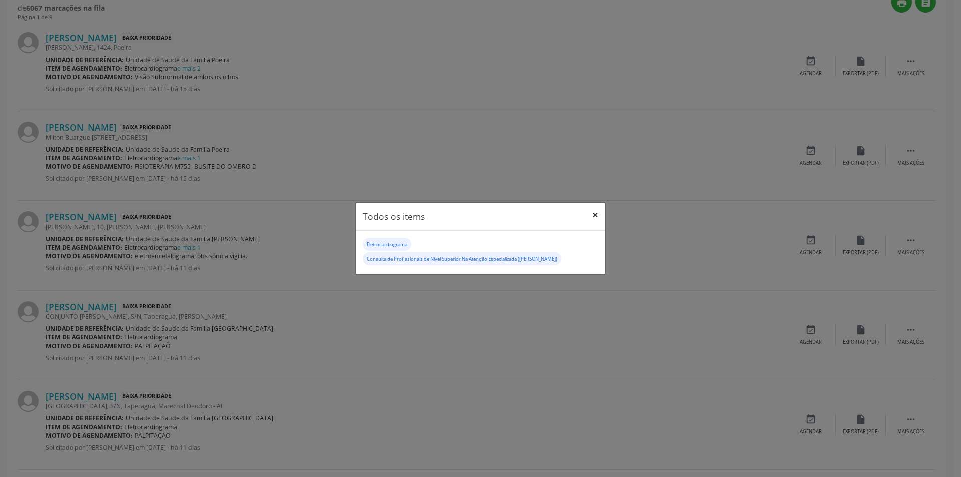
click at [592, 215] on button "×" at bounding box center [595, 215] width 20 height 25
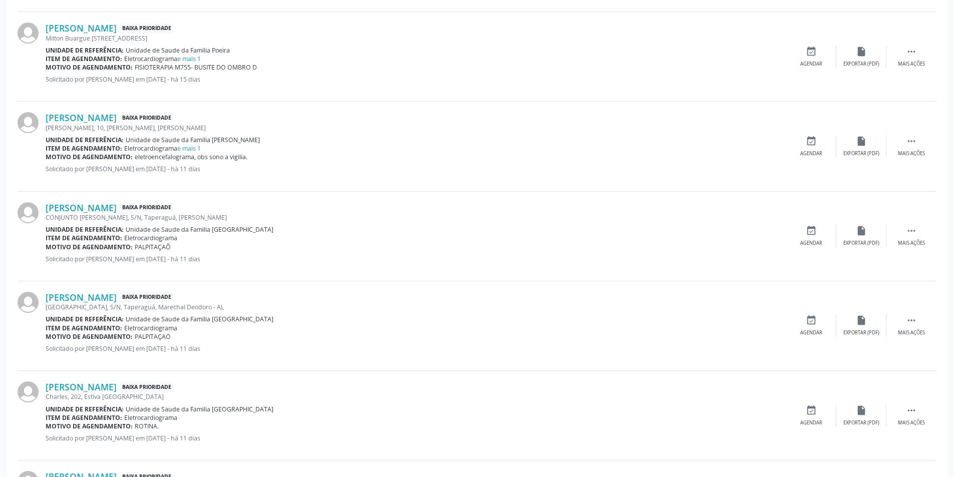
scroll to position [450, 0]
click at [103, 207] on link "[PERSON_NAME]" at bounding box center [81, 206] width 71 height 11
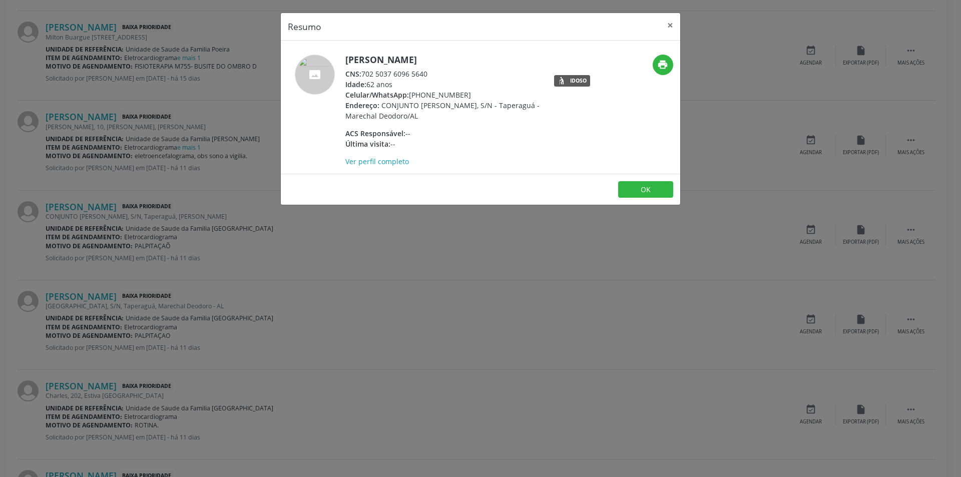
drag, startPoint x: 363, startPoint y: 72, endPoint x: 445, endPoint y: 73, distance: 82.6
click at [445, 73] on div "CNS: 702 5037 6096 5640" at bounding box center [442, 74] width 195 height 11
click at [642, 188] on button "OK" at bounding box center [645, 189] width 55 height 17
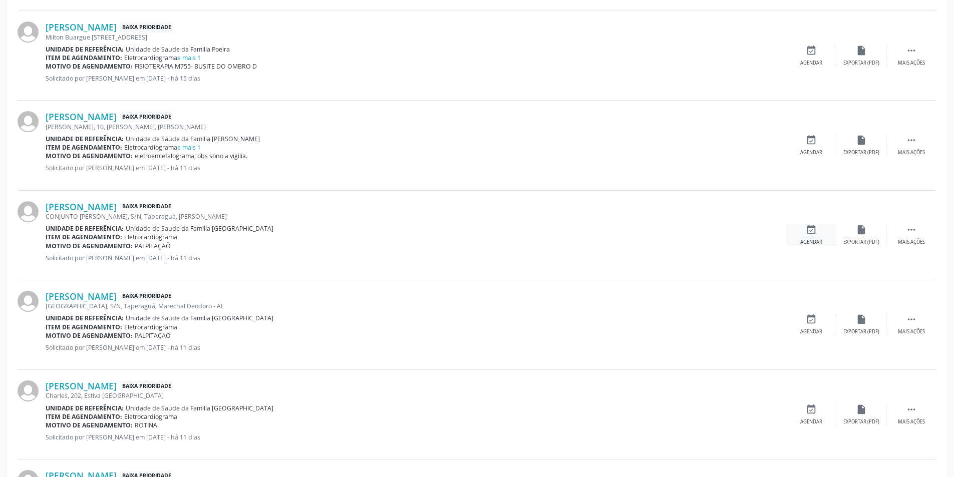
click at [813, 228] on icon "event_available" at bounding box center [810, 229] width 11 height 11
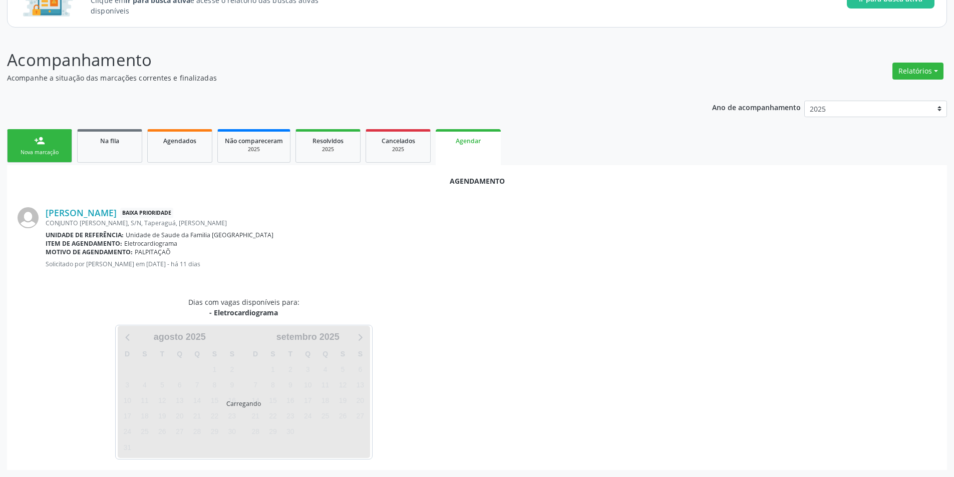
scroll to position [116, 0]
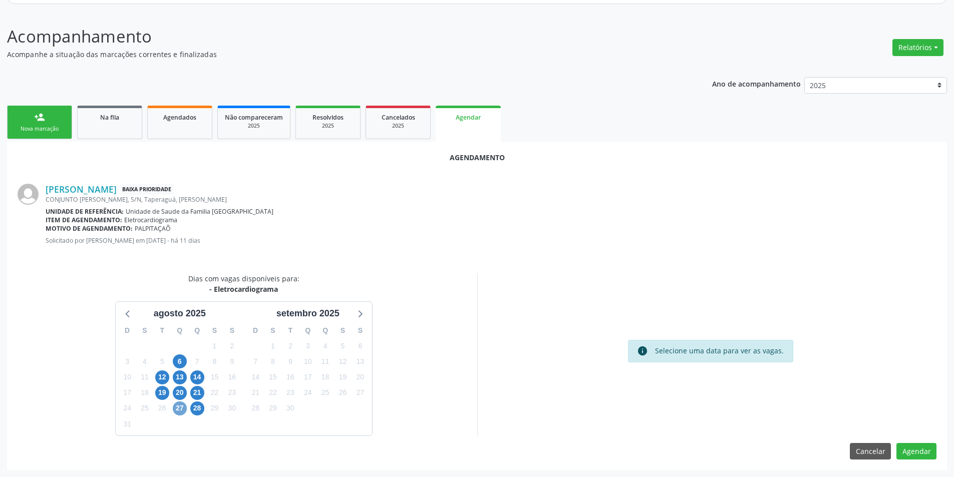
click at [181, 412] on span "27" at bounding box center [180, 408] width 14 height 14
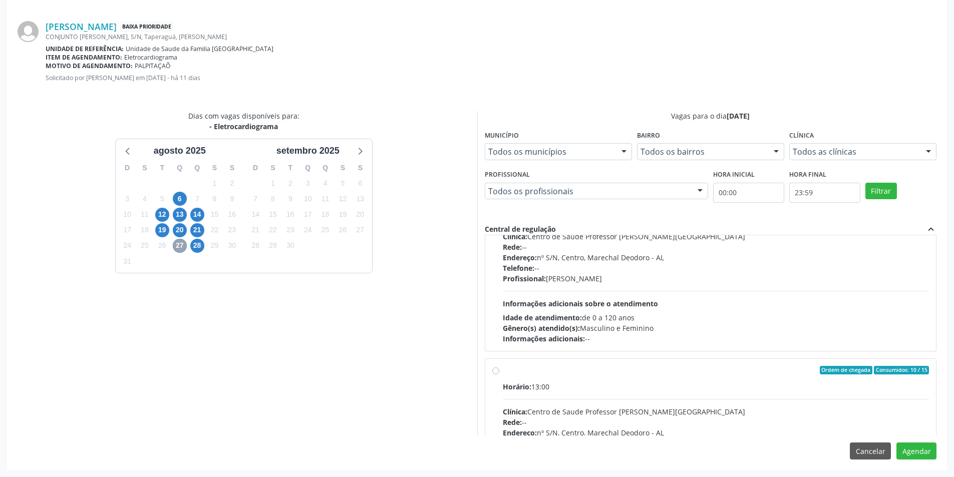
scroll to position [158, 0]
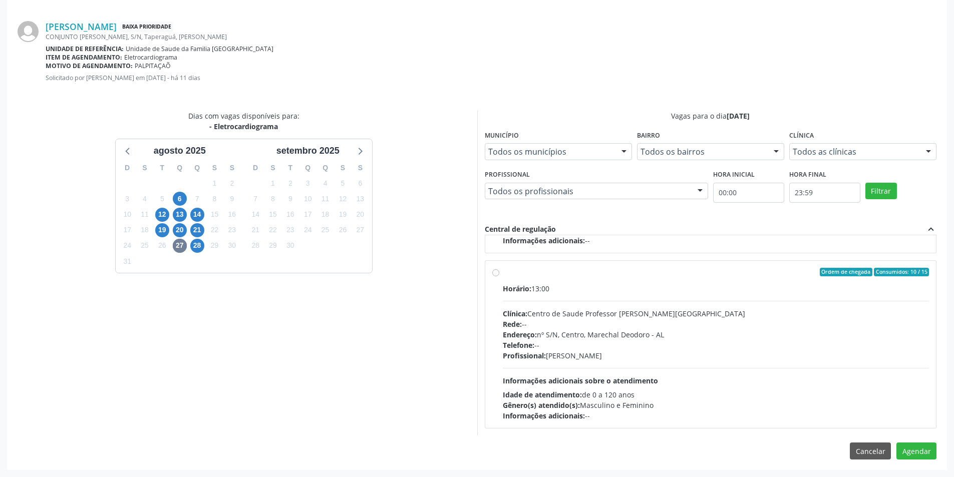
click at [503, 273] on label "Ordem de chegada Consumidos: 10 / 15 Horário: 13:00 Clínica: Centro de Saude Pr…" at bounding box center [716, 345] width 426 height 154
click at [498, 273] on input "Ordem de chegada Consumidos: 10 / 15 Horário: 13:00 Clínica: Centro de Saude Pr…" at bounding box center [495, 272] width 7 height 9
radio input "true"
click at [914, 450] on button "Agendar" at bounding box center [916, 450] width 40 height 17
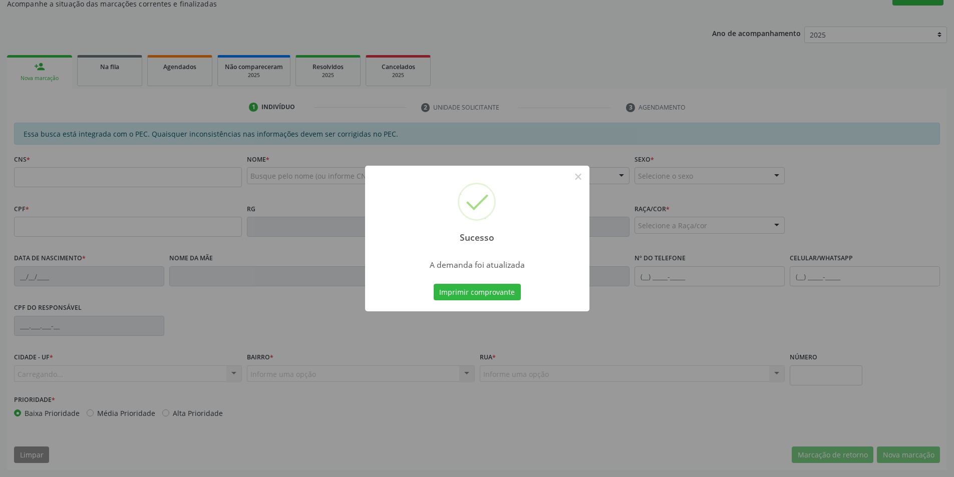
scroll to position [167, 0]
click at [577, 177] on button "×" at bounding box center [578, 176] width 17 height 17
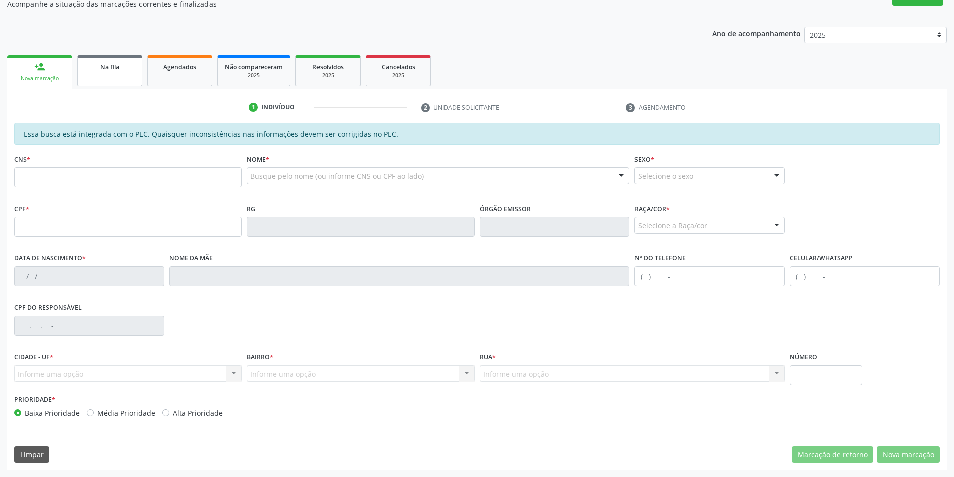
click at [104, 74] on link "Na fila" at bounding box center [109, 70] width 65 height 31
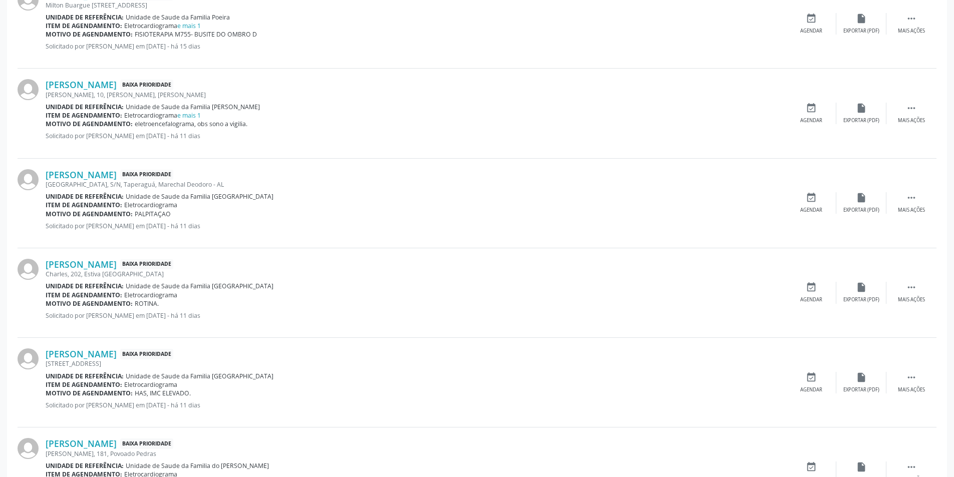
scroll to position [501, 0]
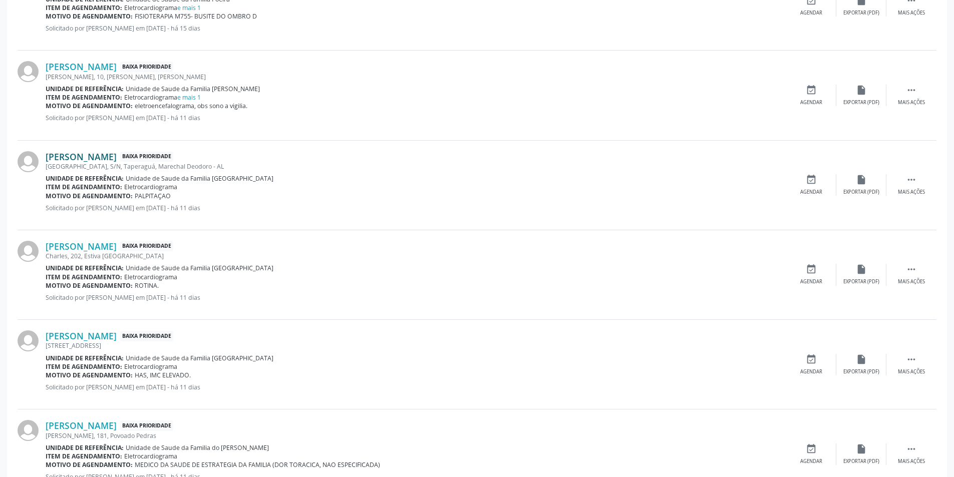
click at [117, 158] on link "[PERSON_NAME]" at bounding box center [81, 156] width 71 height 11
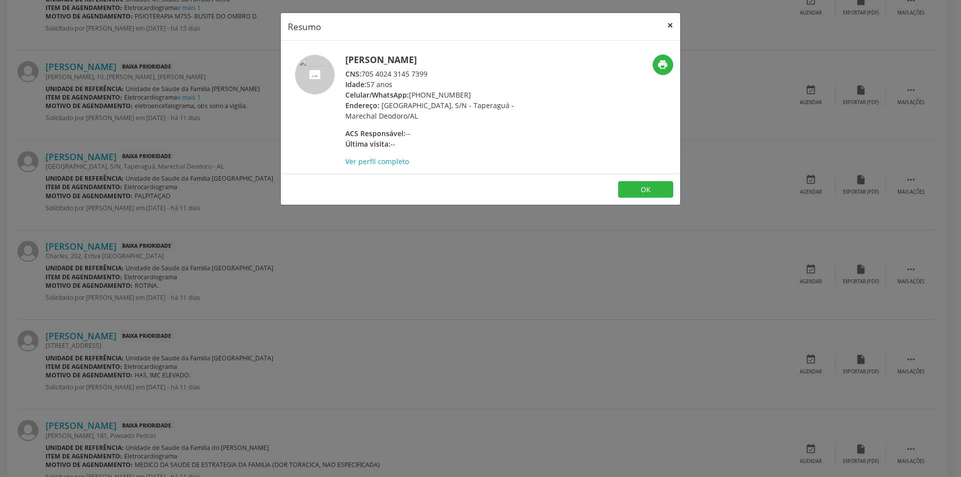
click at [669, 26] on button "×" at bounding box center [670, 25] width 20 height 25
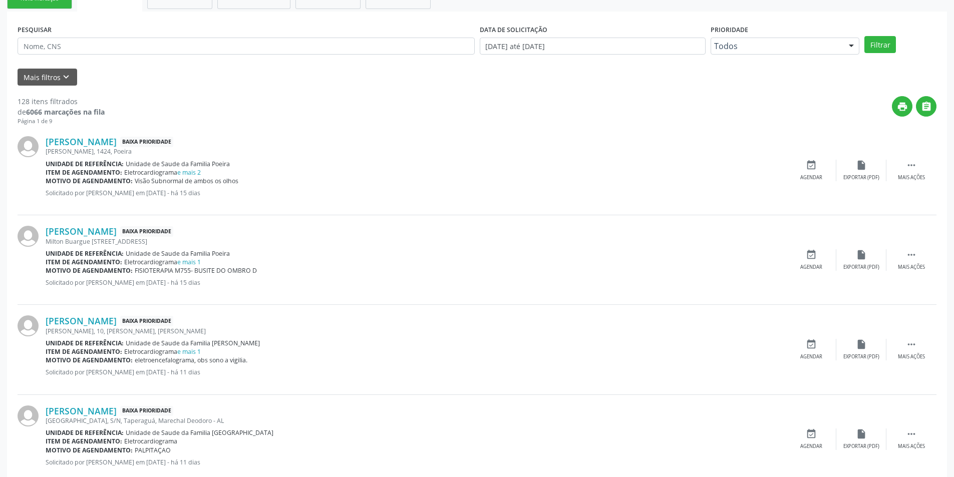
scroll to position [250, 0]
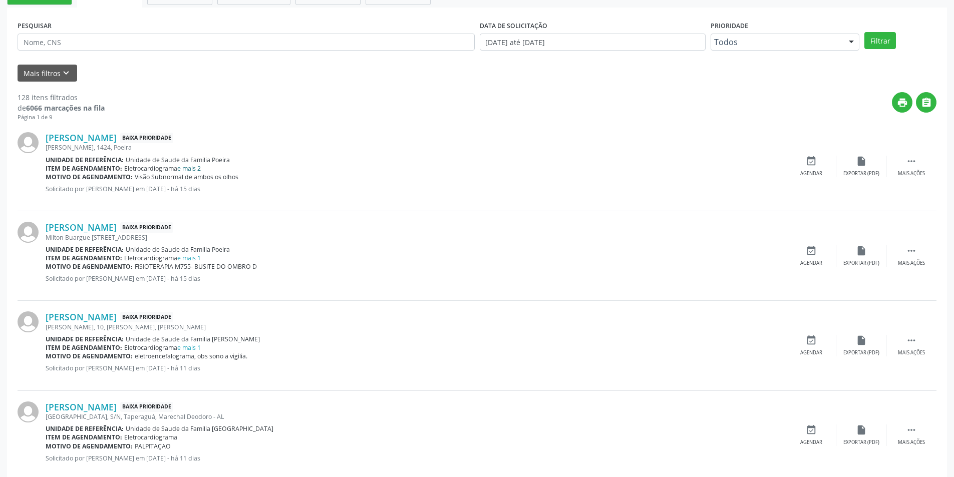
click at [191, 167] on link "e mais 2" at bounding box center [189, 168] width 24 height 9
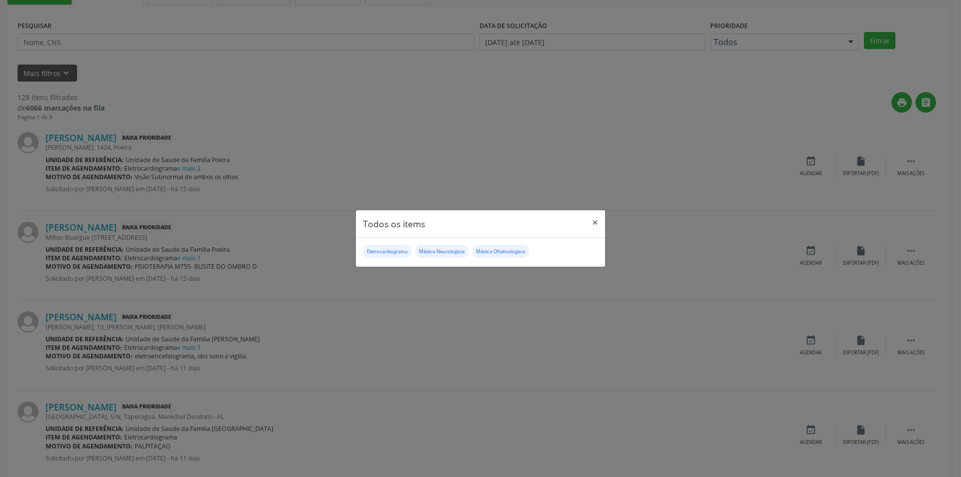
click at [504, 105] on div "Todos os items × Eletrocardiograma Médico Neurologista Médico Oftalmologista" at bounding box center [480, 238] width 961 height 477
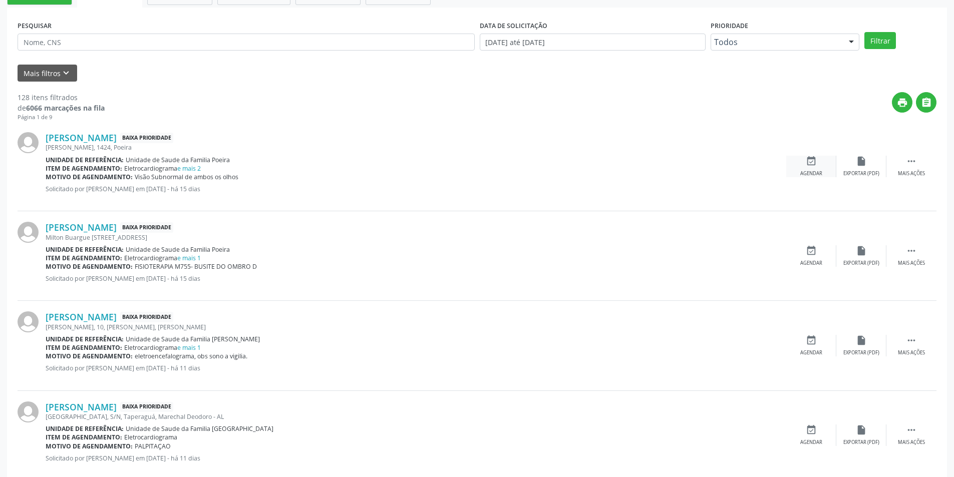
click at [807, 160] on icon "event_available" at bounding box center [810, 161] width 11 height 11
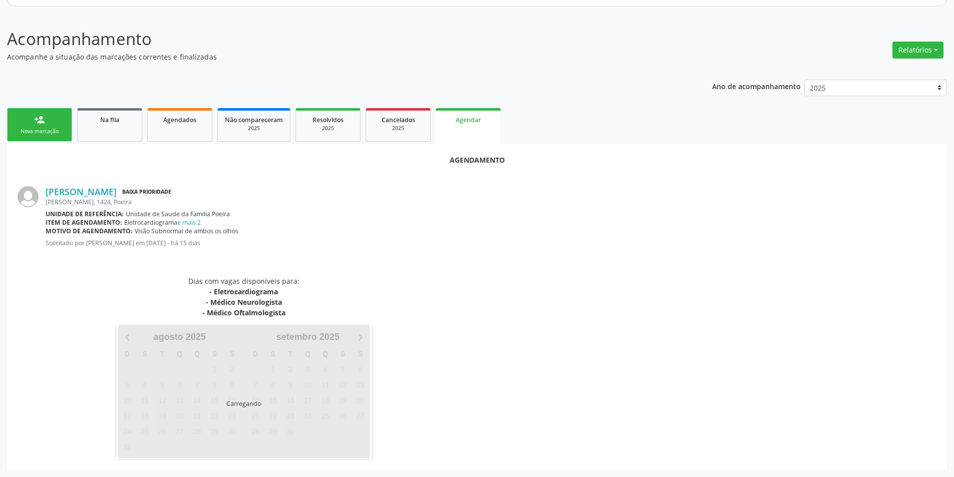
scroll to position [167, 0]
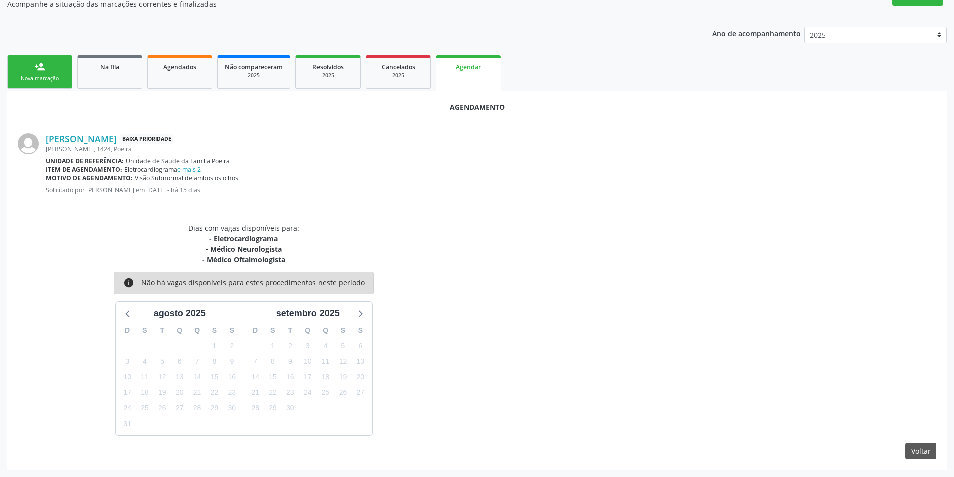
click at [646, 304] on div "Dias com vagas disponíveis para: - Eletrocardiograma - Médico Neurologista - Mé…" at bounding box center [477, 329] width 933 height 213
click at [105, 69] on span "Na fila" at bounding box center [109, 67] width 19 height 9
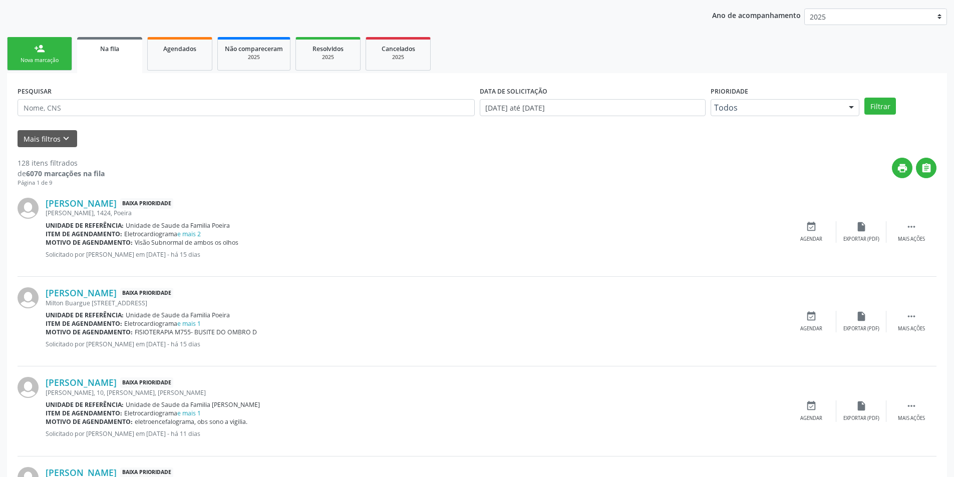
scroll to position [235, 0]
